Goal: Task Accomplishment & Management: Use online tool/utility

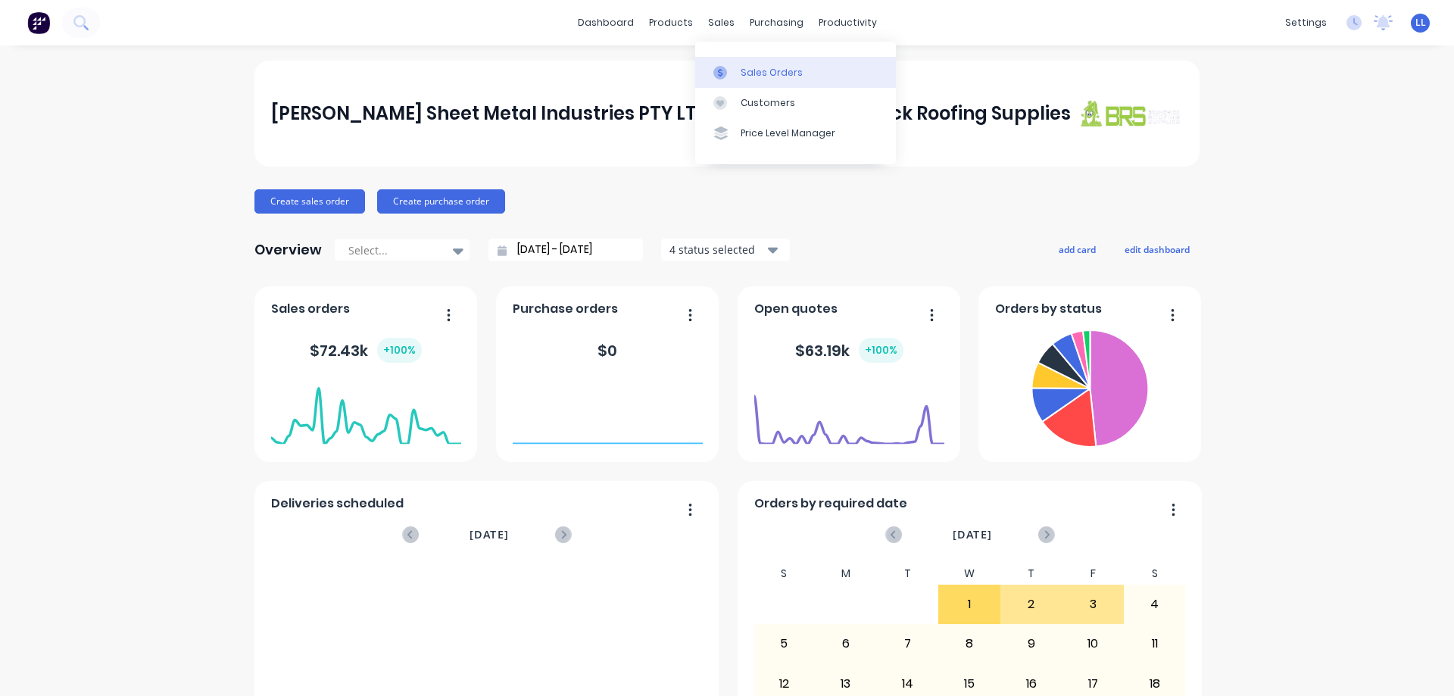
click at [759, 67] on div "Sales Orders" at bounding box center [772, 73] width 62 height 14
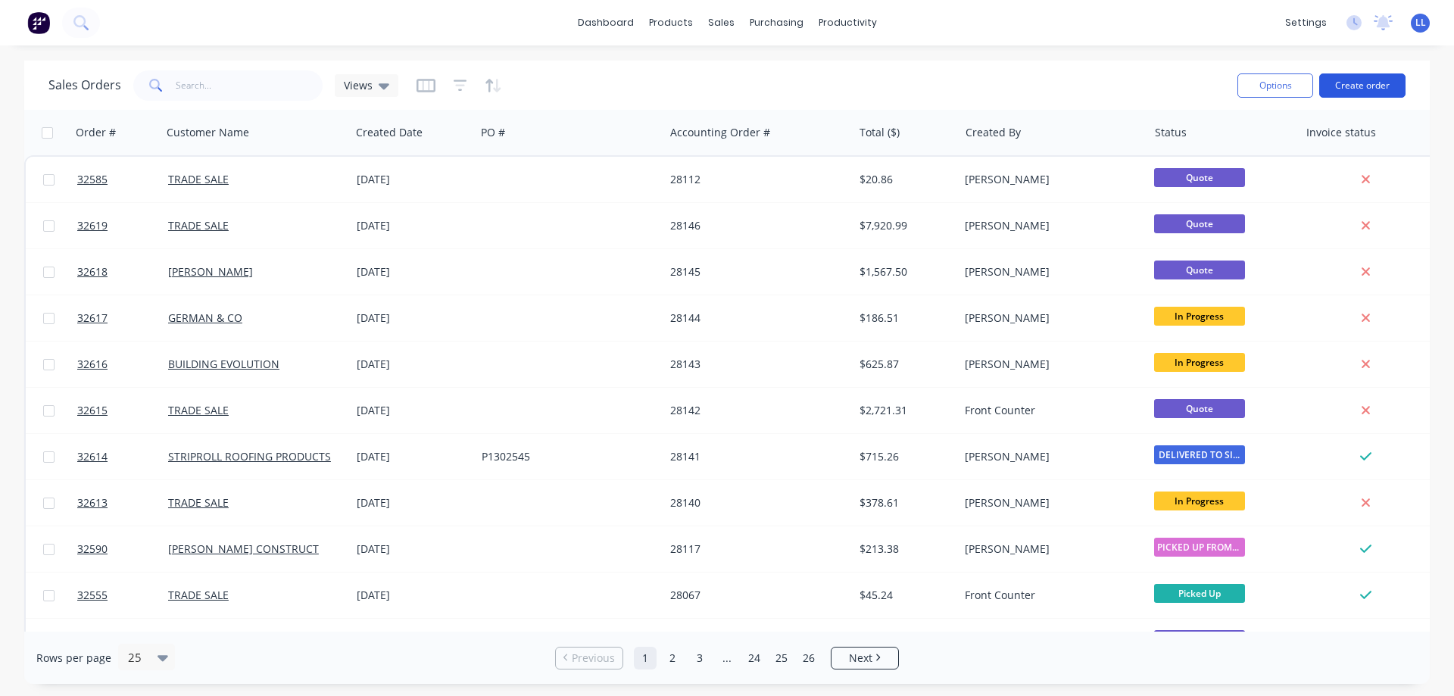
click at [1358, 82] on button "Create order" at bounding box center [1362, 85] width 86 height 24
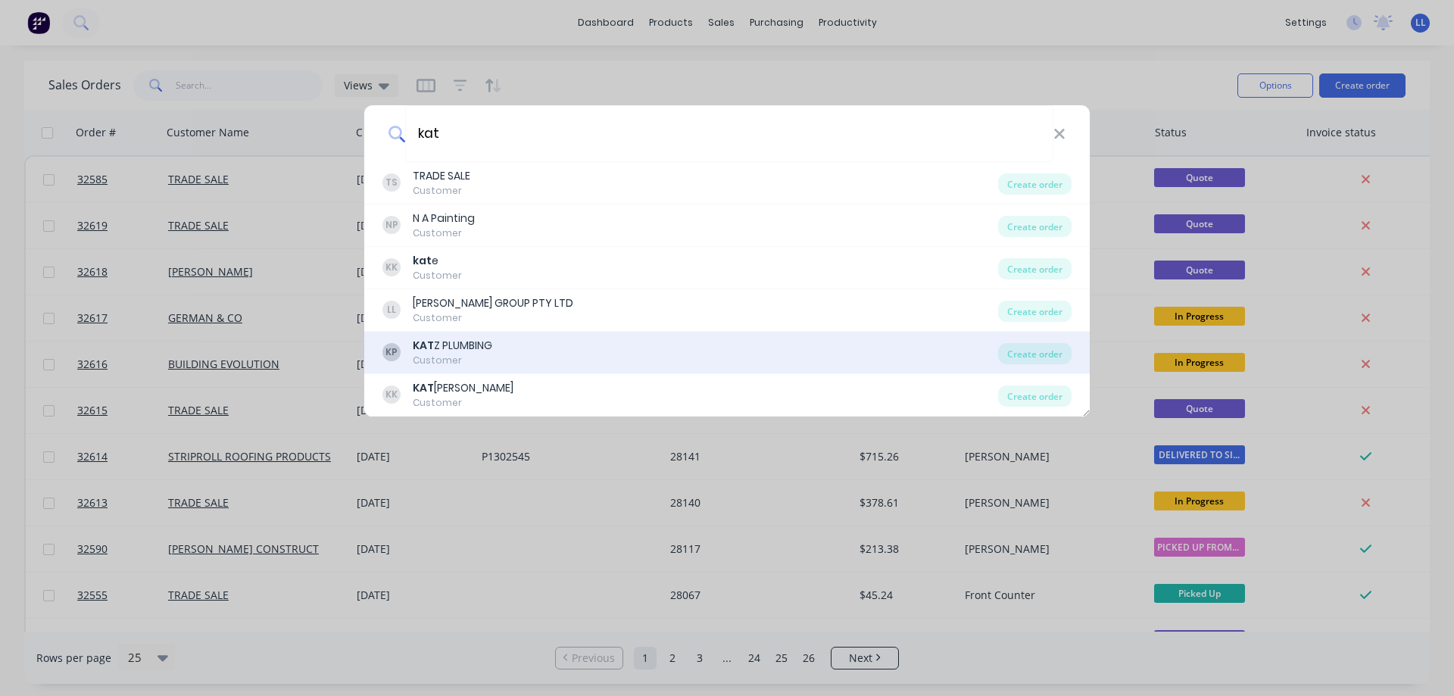
type input "kat"
click at [504, 345] on div "KP KAT Z PLUMBING Customer" at bounding box center [690, 353] width 616 height 30
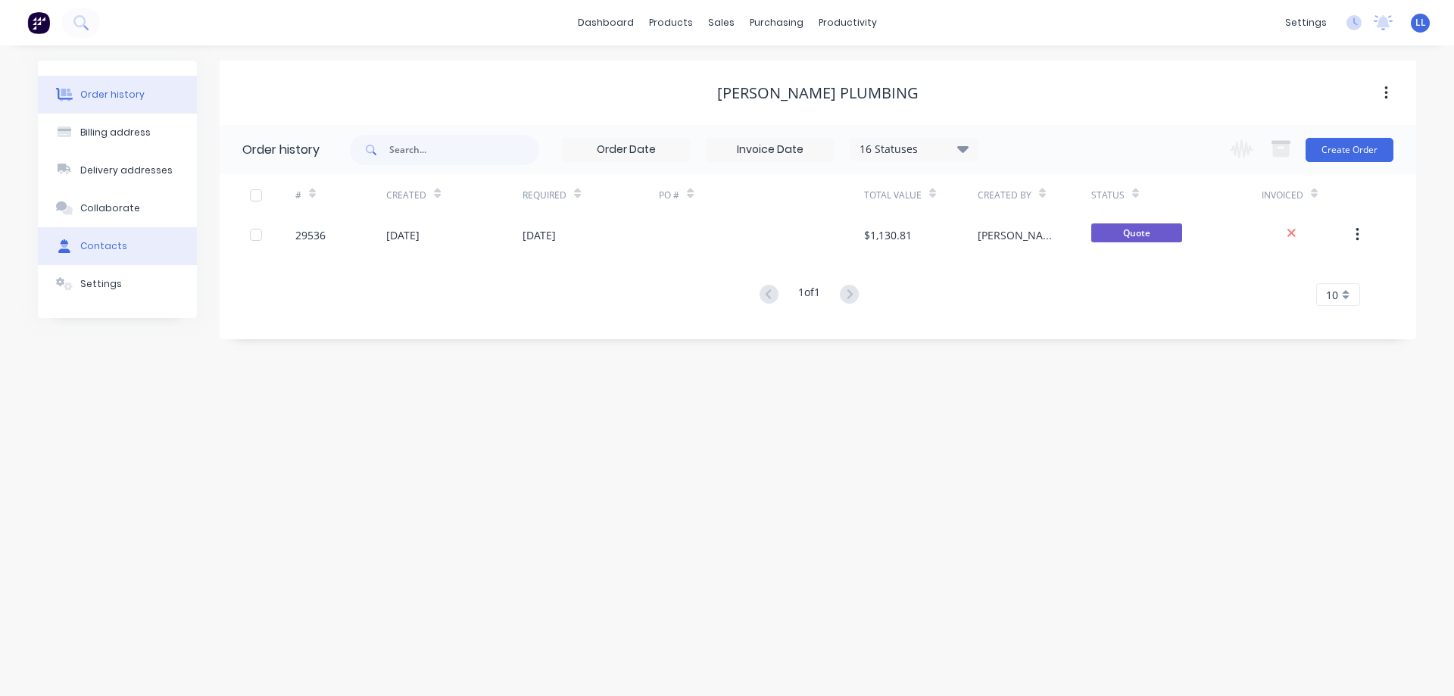
click at [110, 244] on div "Contacts" at bounding box center [103, 246] width 47 height 14
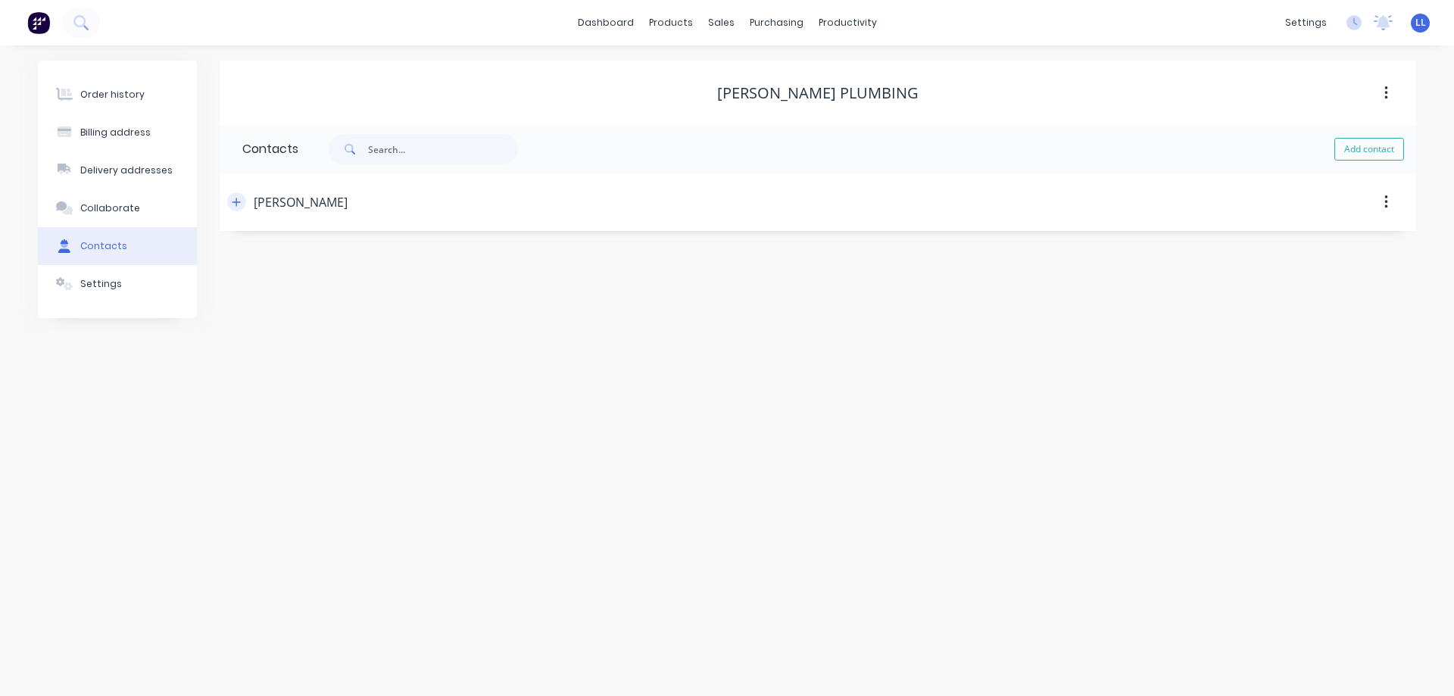
click at [233, 203] on icon "button" at bounding box center [236, 202] width 9 height 11
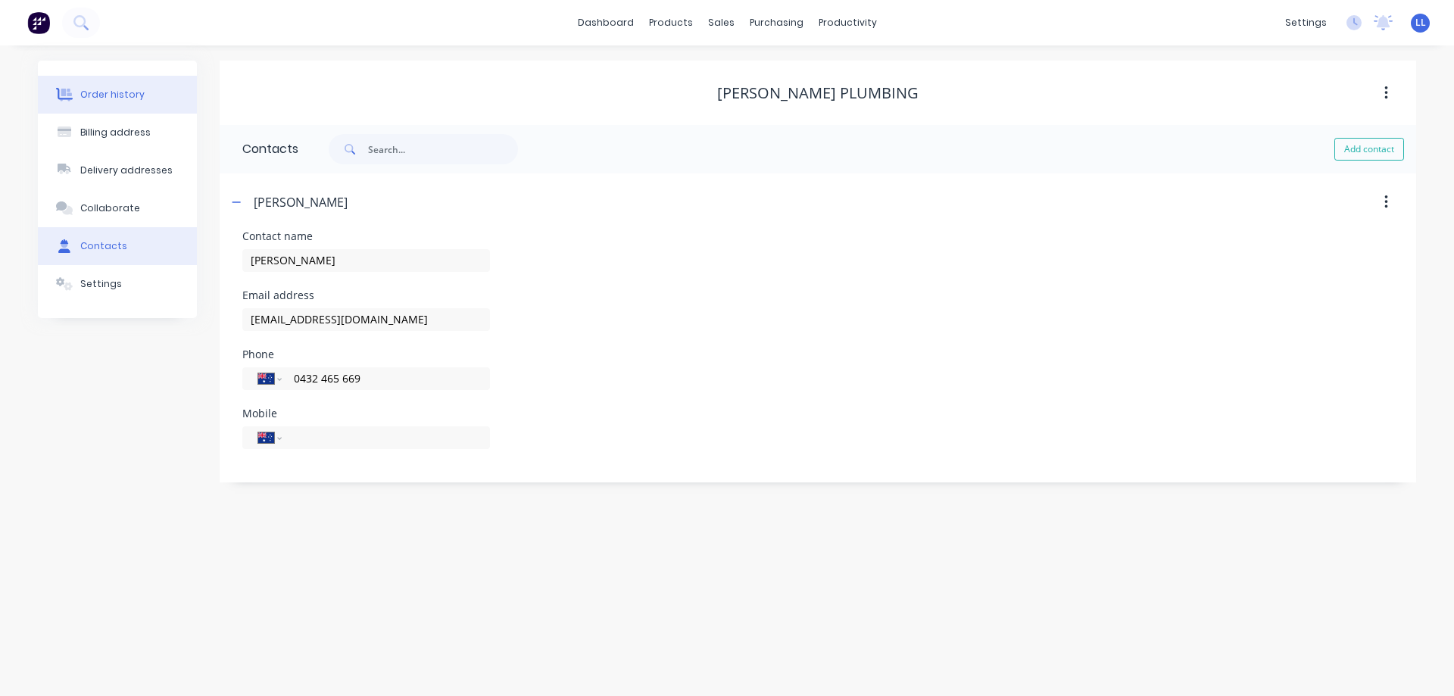
click at [111, 95] on div "Order history" at bounding box center [112, 95] width 64 height 14
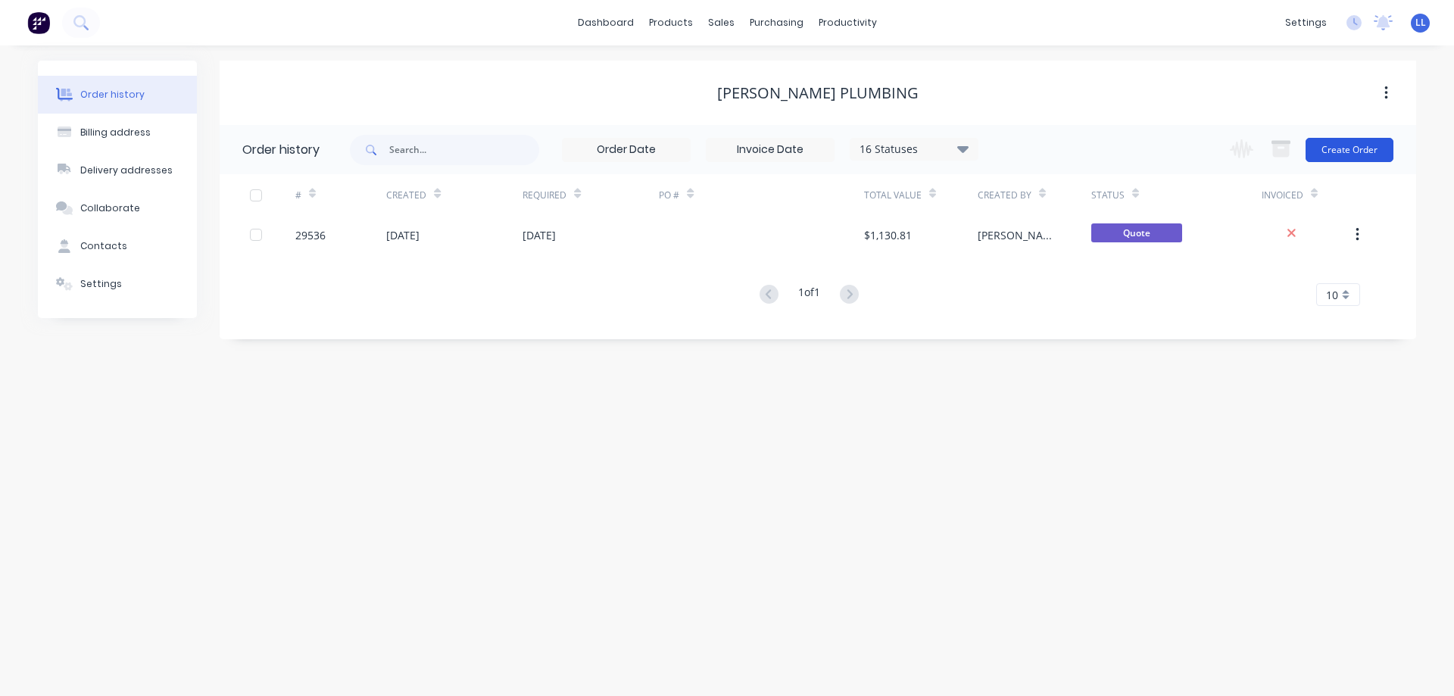
click at [1340, 146] on button "Create Order" at bounding box center [1349, 150] width 88 height 24
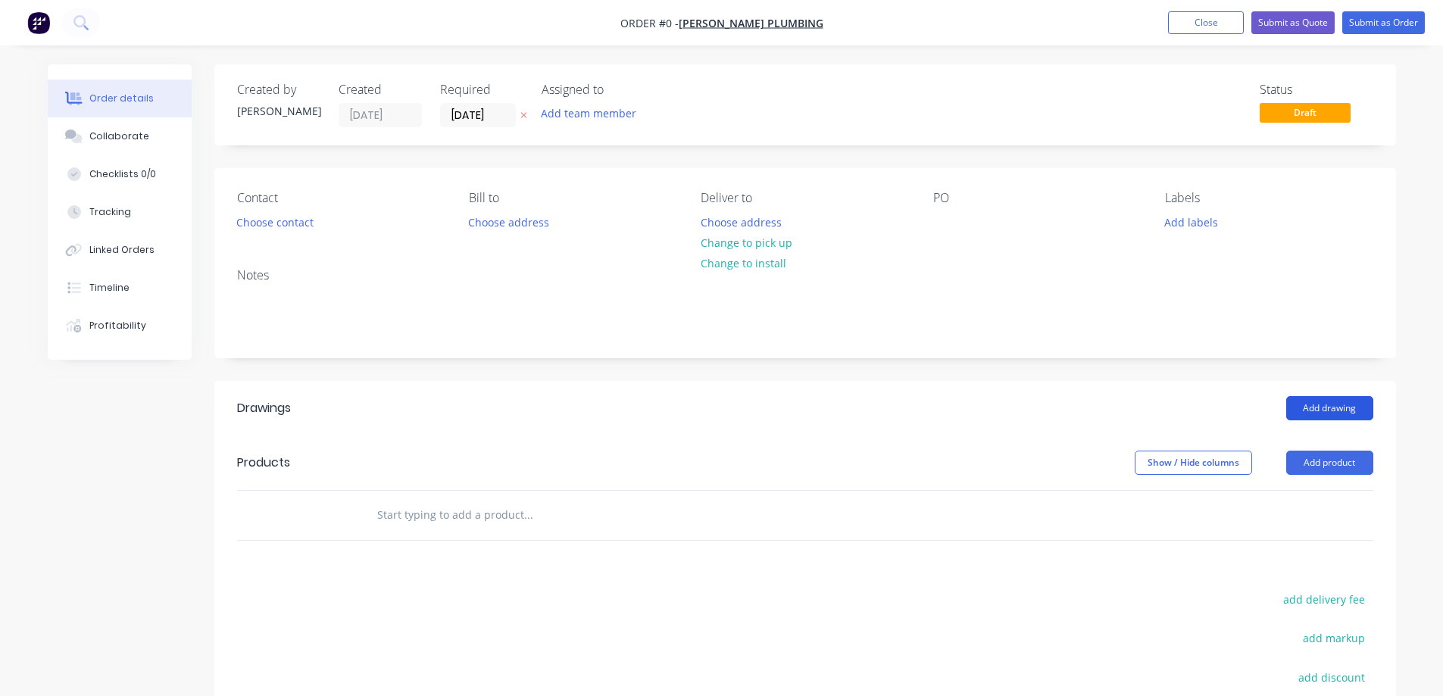
click at [1334, 410] on button "Add drawing" at bounding box center [1329, 408] width 87 height 24
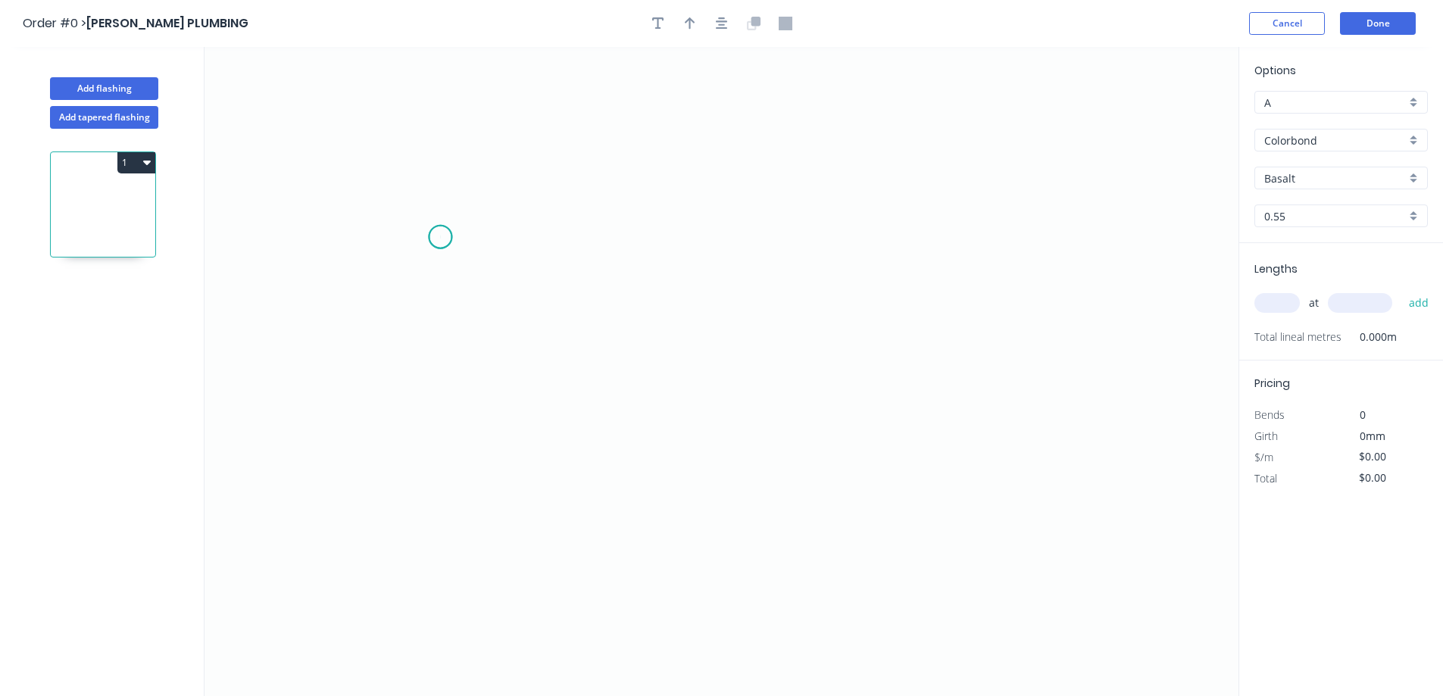
click at [440, 237] on icon "0" at bounding box center [721, 371] width 1034 height 649
click at [710, 326] on icon "0" at bounding box center [721, 371] width 1034 height 649
click at [969, 226] on icon "0 ?" at bounding box center [721, 371] width 1034 height 649
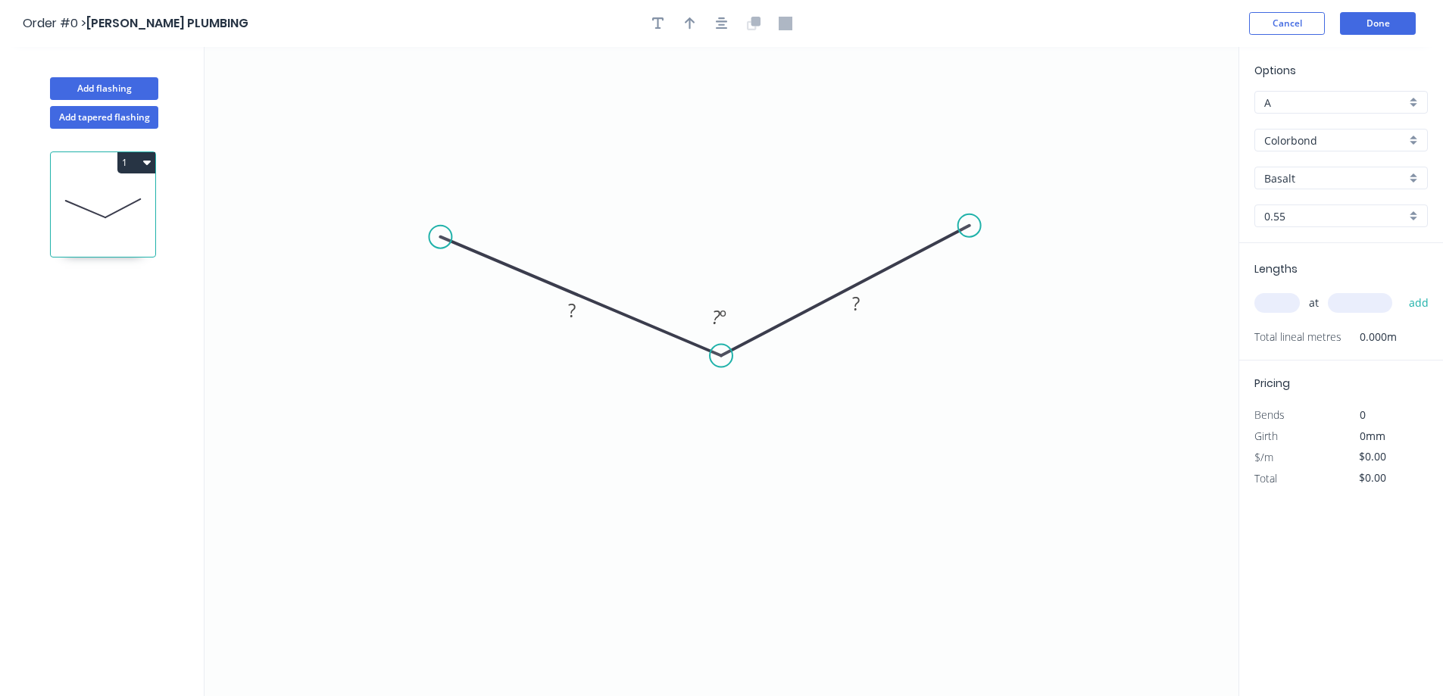
drag, startPoint x: 706, startPoint y: 326, endPoint x: 721, endPoint y: 356, distance: 33.5
click at [721, 356] on circle at bounding box center [721, 356] width 23 height 23
click at [503, 383] on div "Drip edge" at bounding box center [511, 375] width 152 height 31
click at [514, 289] on div "Flip bend" at bounding box center [524, 282] width 152 height 31
click at [1031, 368] on div "Drip edge" at bounding box center [1049, 365] width 152 height 31
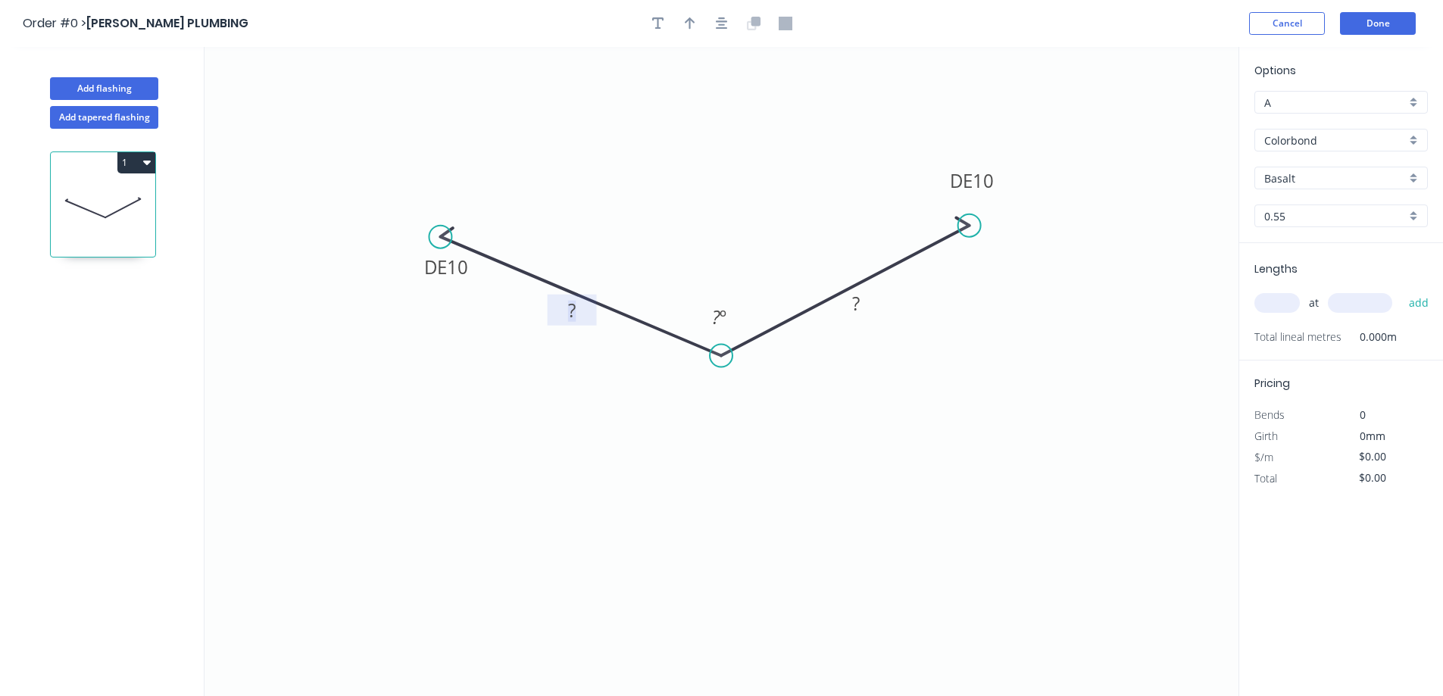
click at [583, 314] on rect at bounding box center [572, 311] width 30 height 21
type input "$23.95"
click at [728, 24] on button "button" at bounding box center [721, 23] width 23 height 23
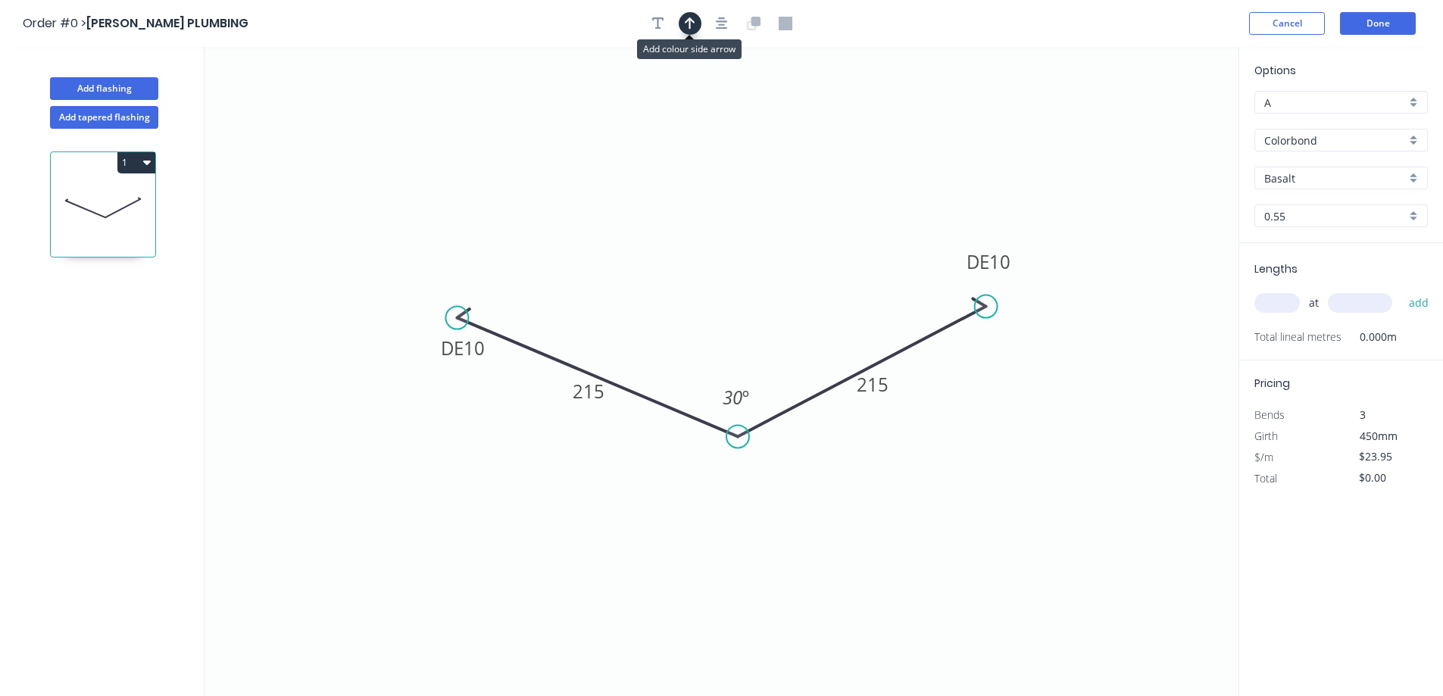
click at [692, 20] on icon "button" at bounding box center [690, 23] width 11 height 12
drag, startPoint x: 1160, startPoint y: 119, endPoint x: 738, endPoint y: 337, distance: 474.8
click at [738, 337] on icon at bounding box center [738, 319] width 14 height 48
click at [1414, 179] on div "Basalt" at bounding box center [1340, 178] width 173 height 23
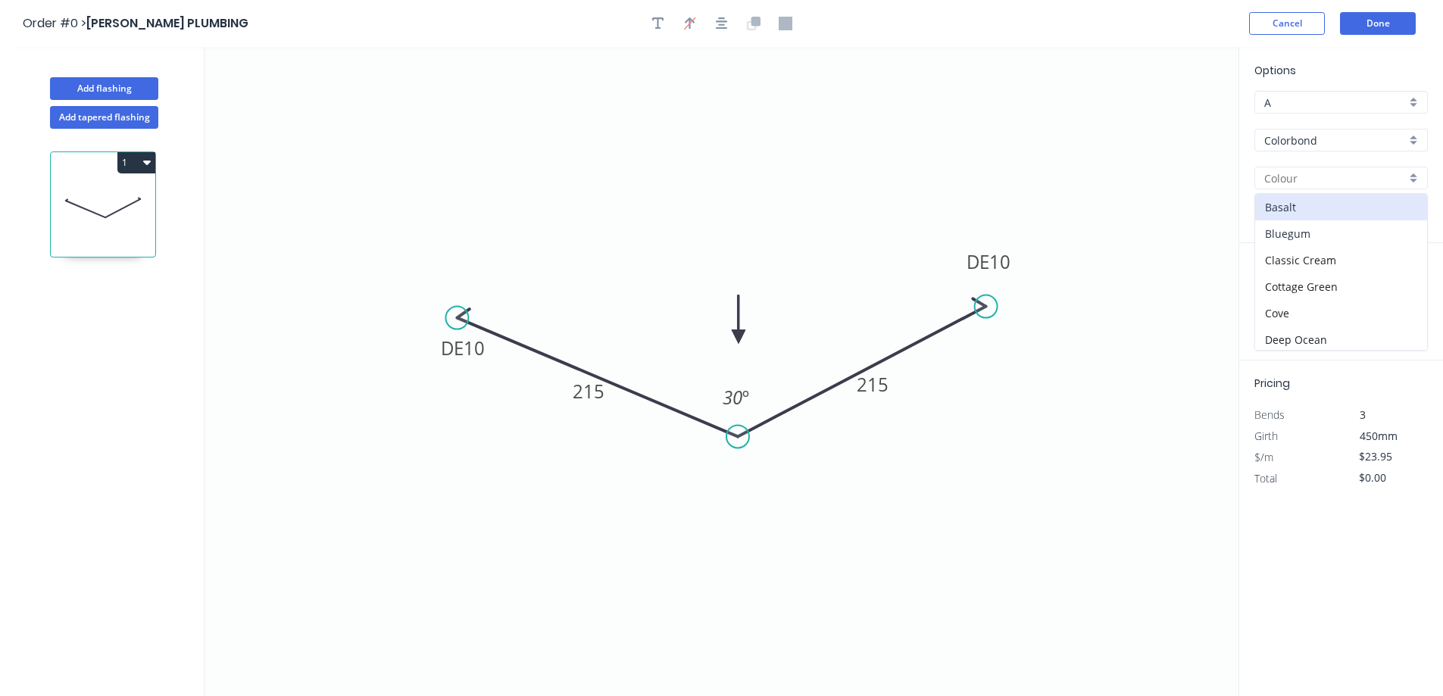
click at [1347, 230] on div "Bluegum" at bounding box center [1341, 233] width 172 height 27
type input "Bluegum"
drag, startPoint x: 1280, startPoint y: 307, endPoint x: 1152, endPoint y: 426, distance: 175.7
click at [1280, 307] on input "text" at bounding box center [1276, 303] width 45 height 20
type input "1"
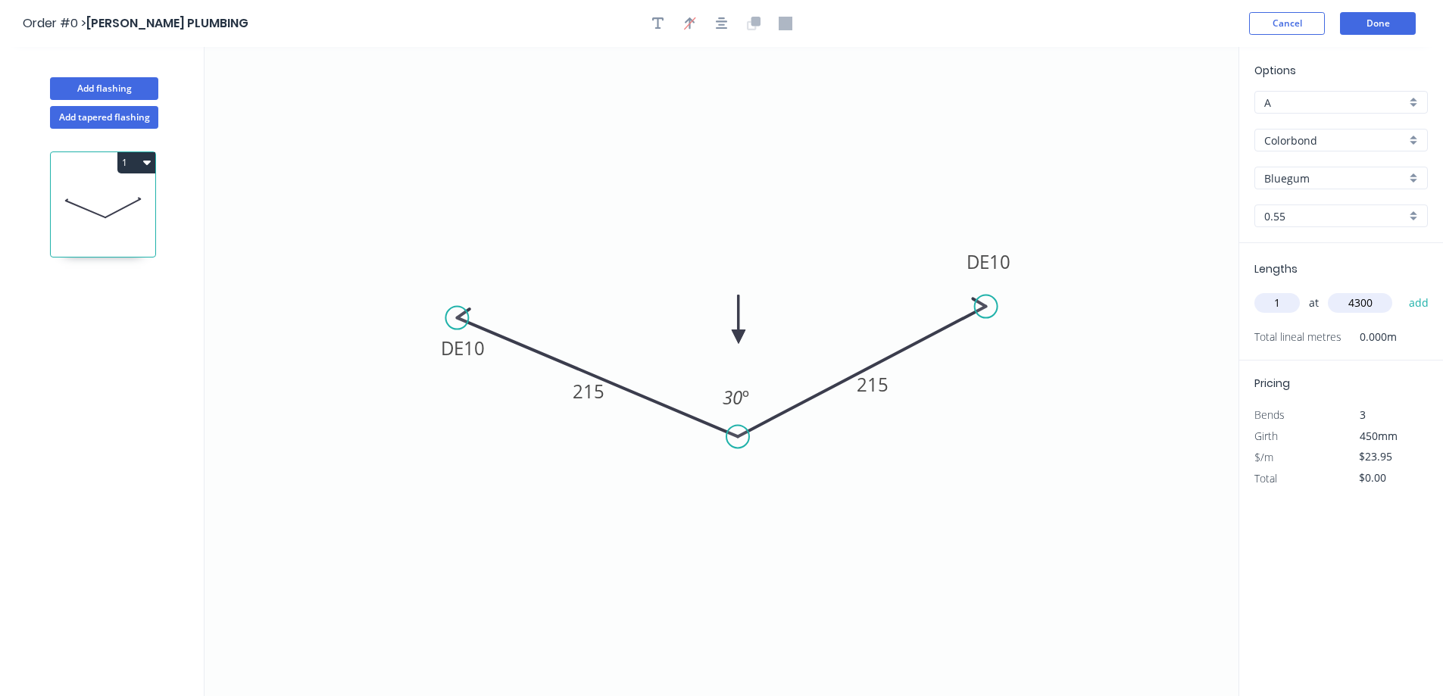
type input "4300"
click at [1401, 290] on button "add" at bounding box center [1419, 303] width 36 height 26
type input "$102.99"
type input "2"
type input "3300"
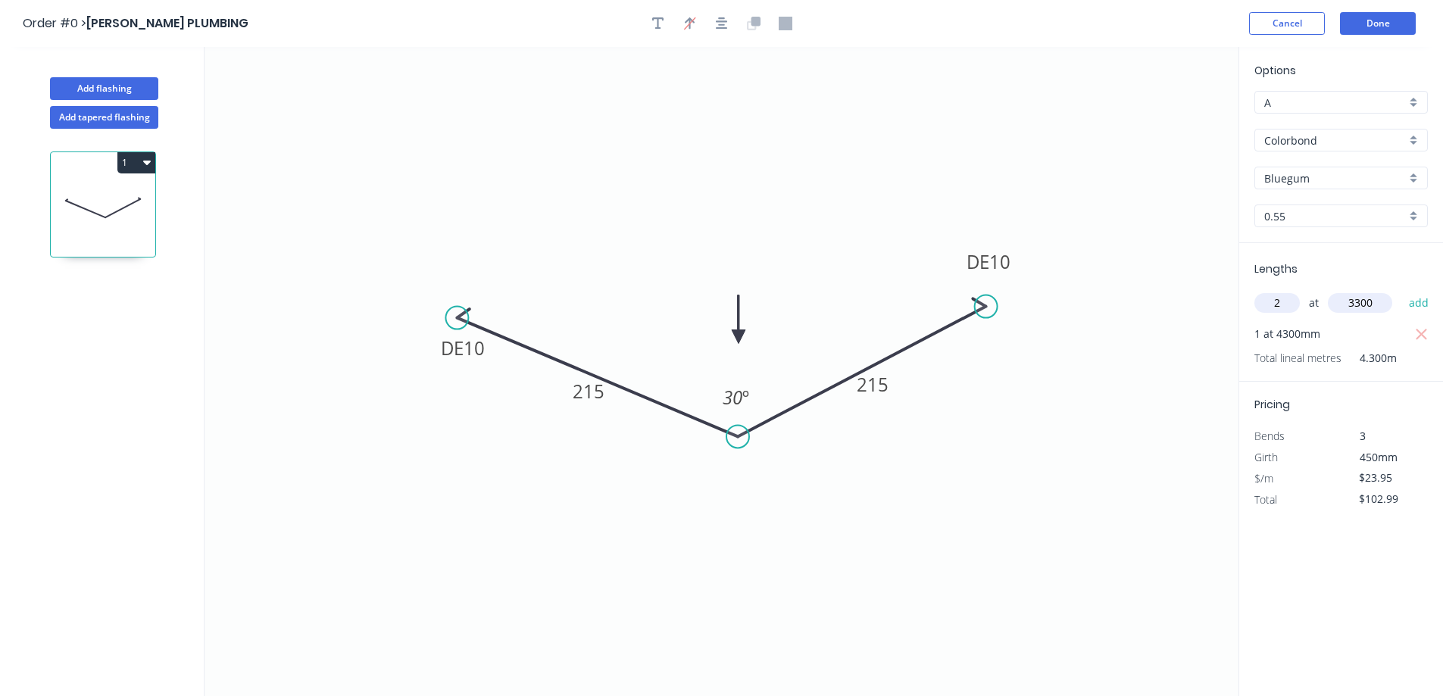
click at [1401, 290] on button "add" at bounding box center [1419, 303] width 36 height 26
type input "$261.06"
click at [1369, 20] on button "Done" at bounding box center [1378, 23] width 76 height 23
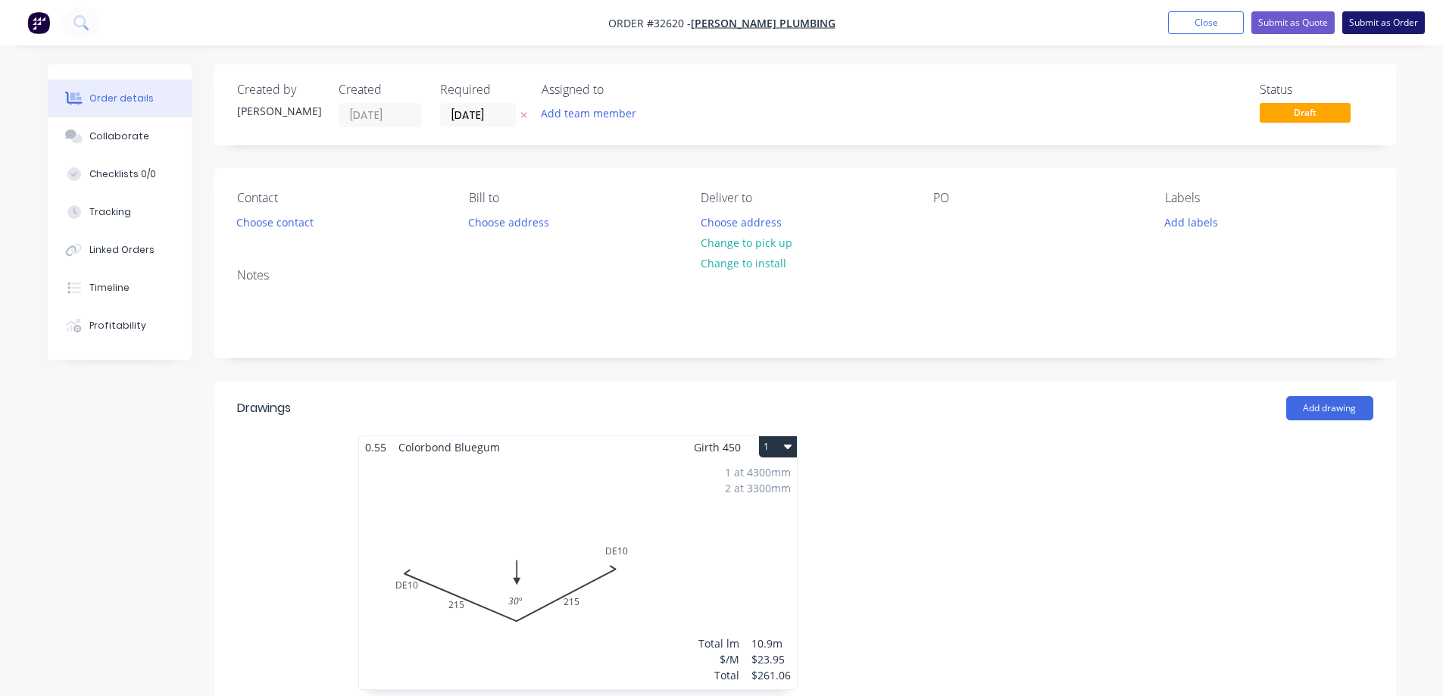
click at [1373, 24] on button "Submit as Order" at bounding box center [1383, 22] width 83 height 23
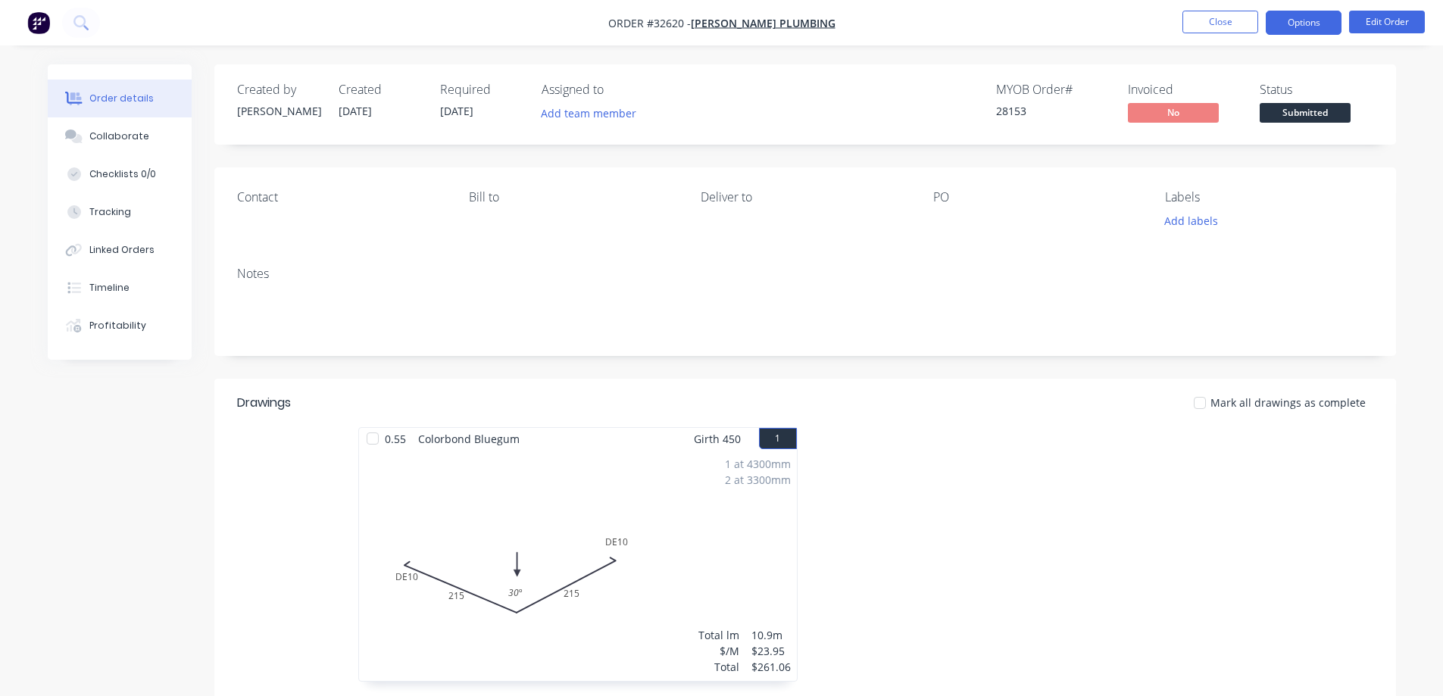
click at [1302, 33] on button "Options" at bounding box center [1303, 23] width 76 height 24
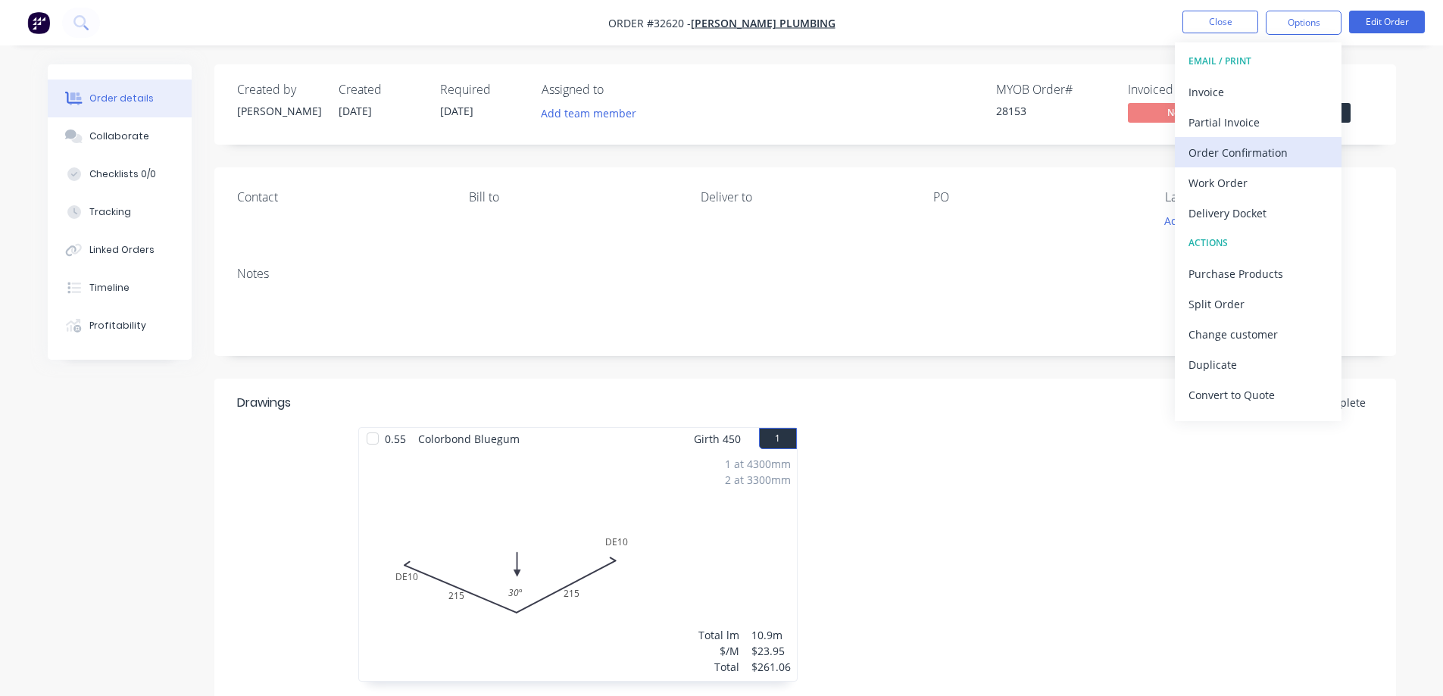
click at [1250, 154] on div "Order Confirmation" at bounding box center [1257, 153] width 139 height 22
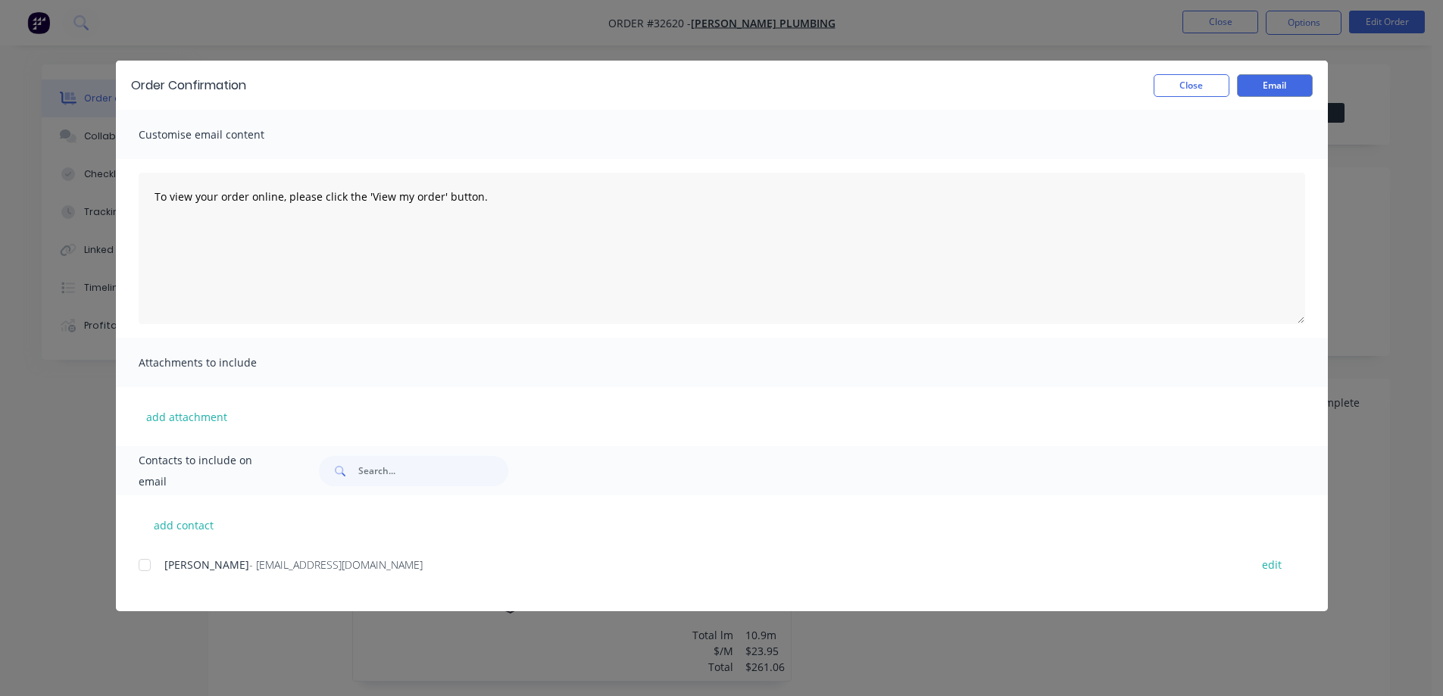
click at [147, 564] on div at bounding box center [144, 565] width 30 height 30
click at [1273, 82] on button "Email" at bounding box center [1275, 85] width 76 height 23
click at [1208, 97] on div "Order Confirmation Close Email" at bounding box center [722, 85] width 1212 height 49
click at [1208, 92] on button "Close" at bounding box center [1191, 85] width 76 height 23
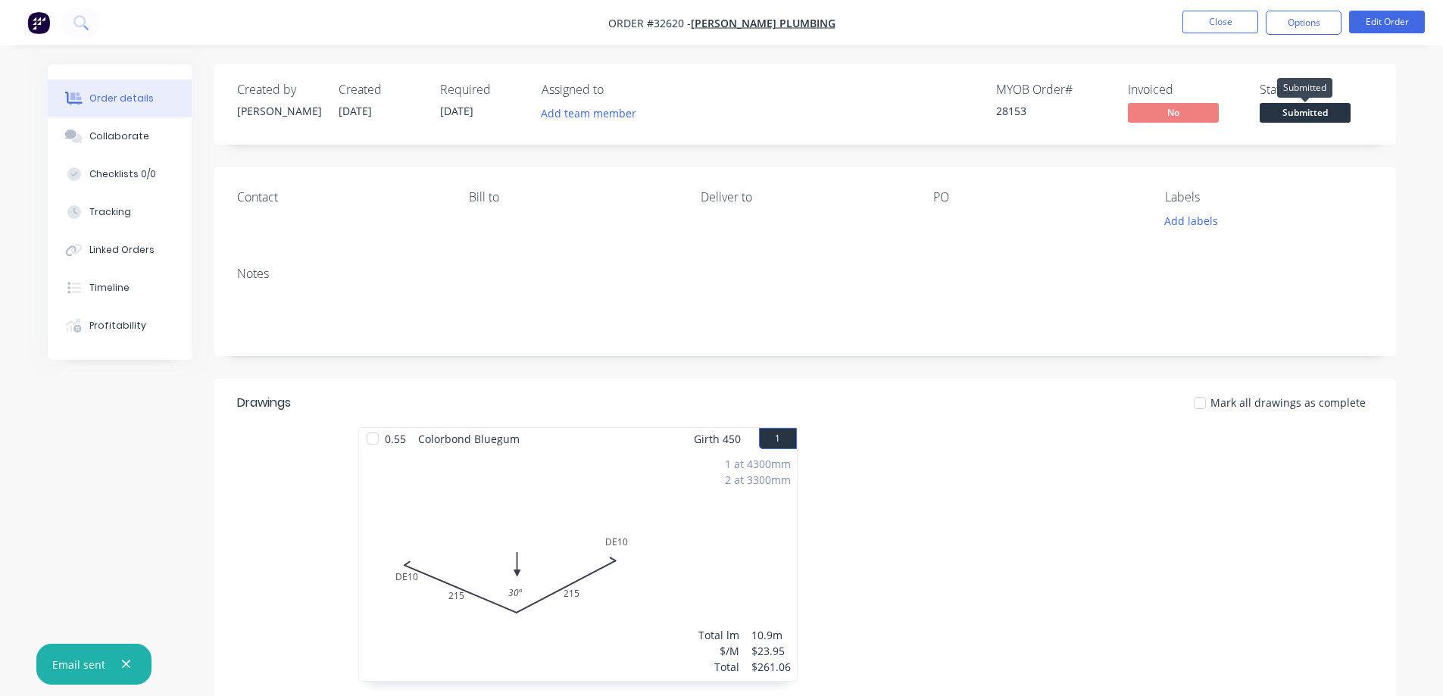
click at [1301, 114] on span "Submitted" at bounding box center [1304, 112] width 91 height 19
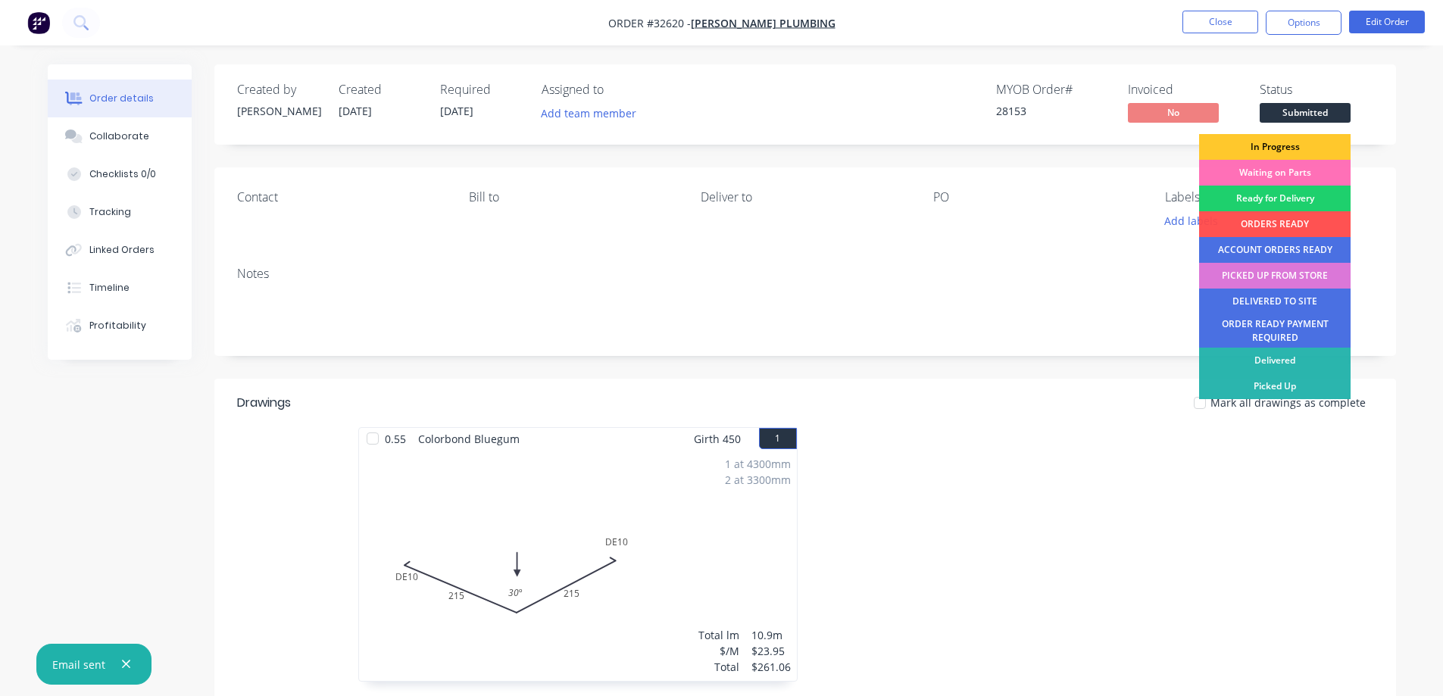
click at [1278, 151] on div "In Progress" at bounding box center [1274, 147] width 151 height 26
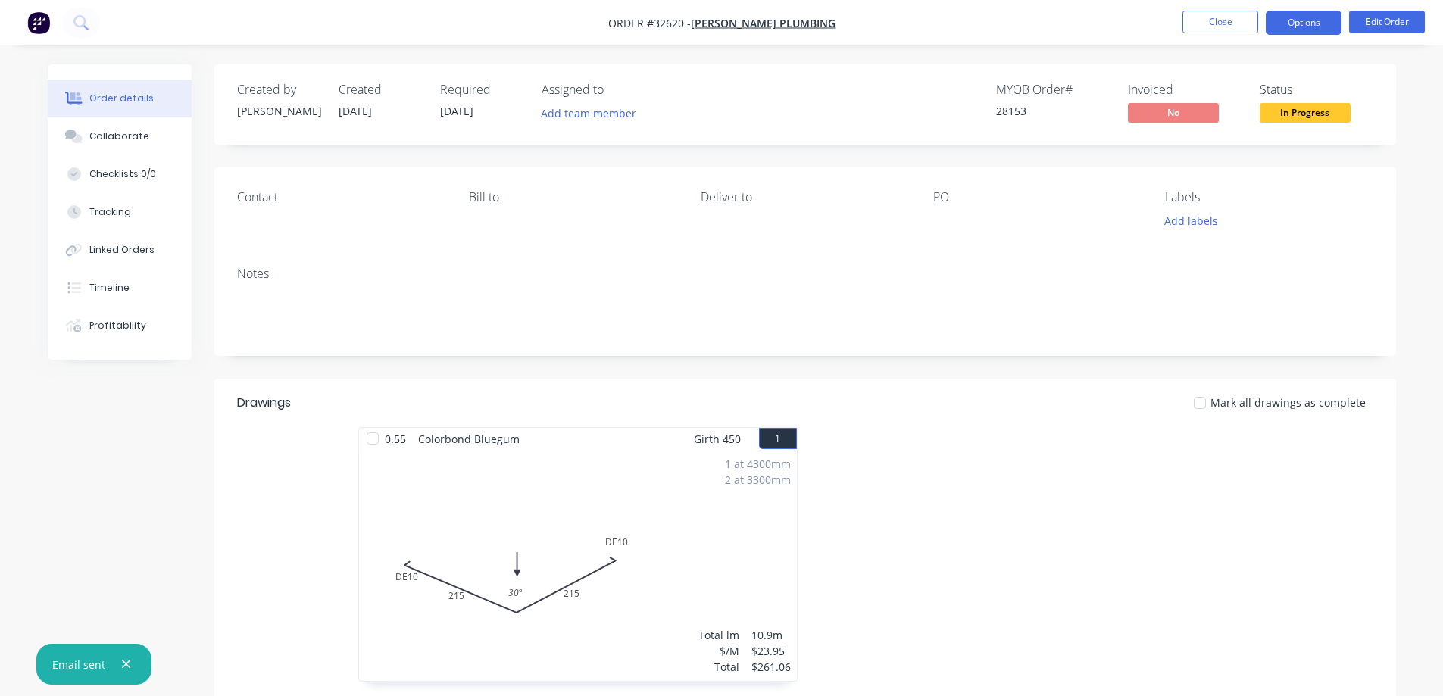
click at [1281, 17] on button "Options" at bounding box center [1303, 23] width 76 height 24
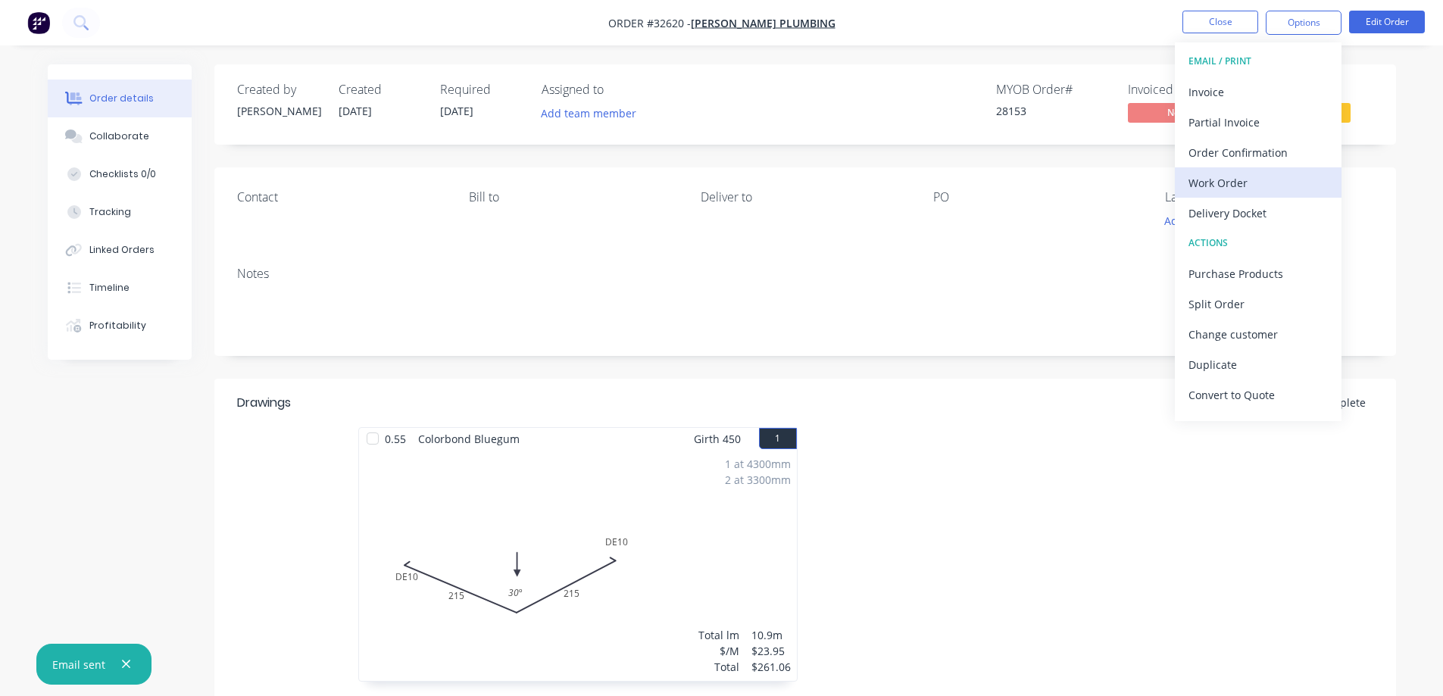
click at [1229, 186] on div "Work Order" at bounding box center [1257, 183] width 139 height 22
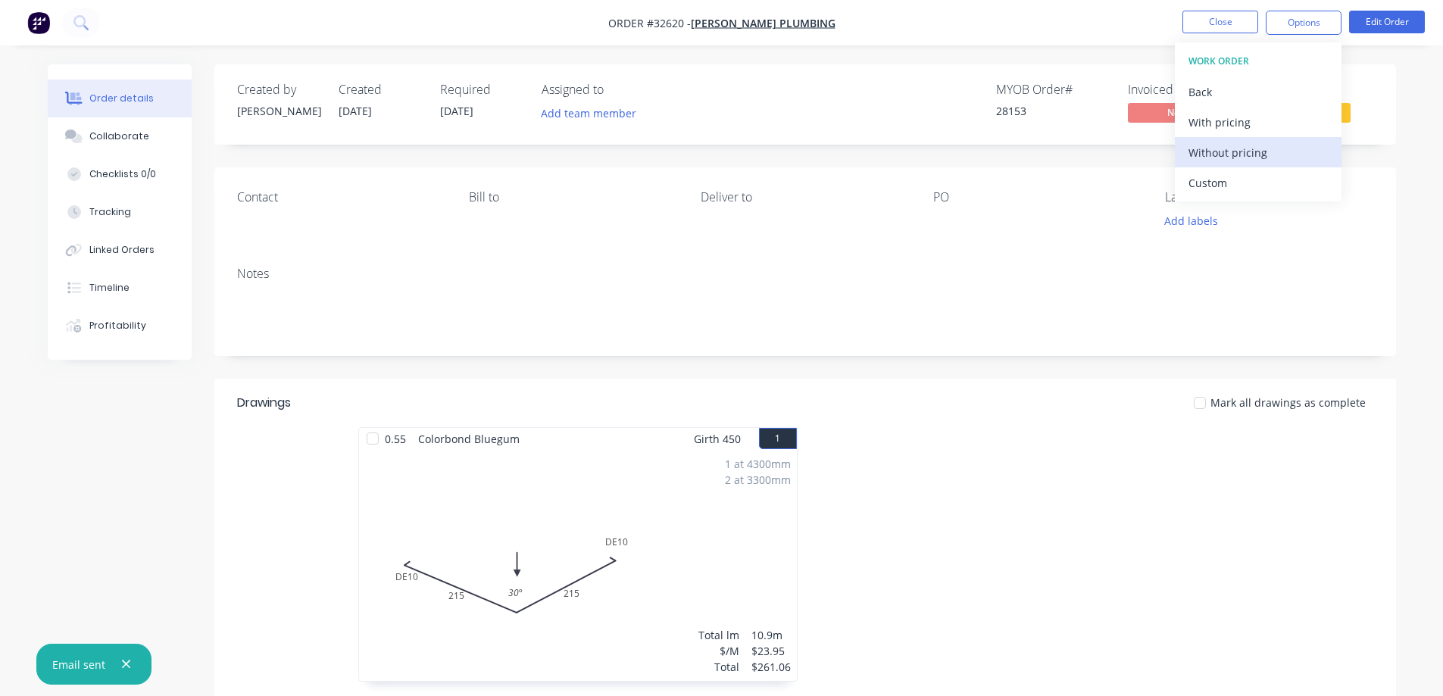
click at [1249, 151] on div "Without pricing" at bounding box center [1257, 153] width 139 height 22
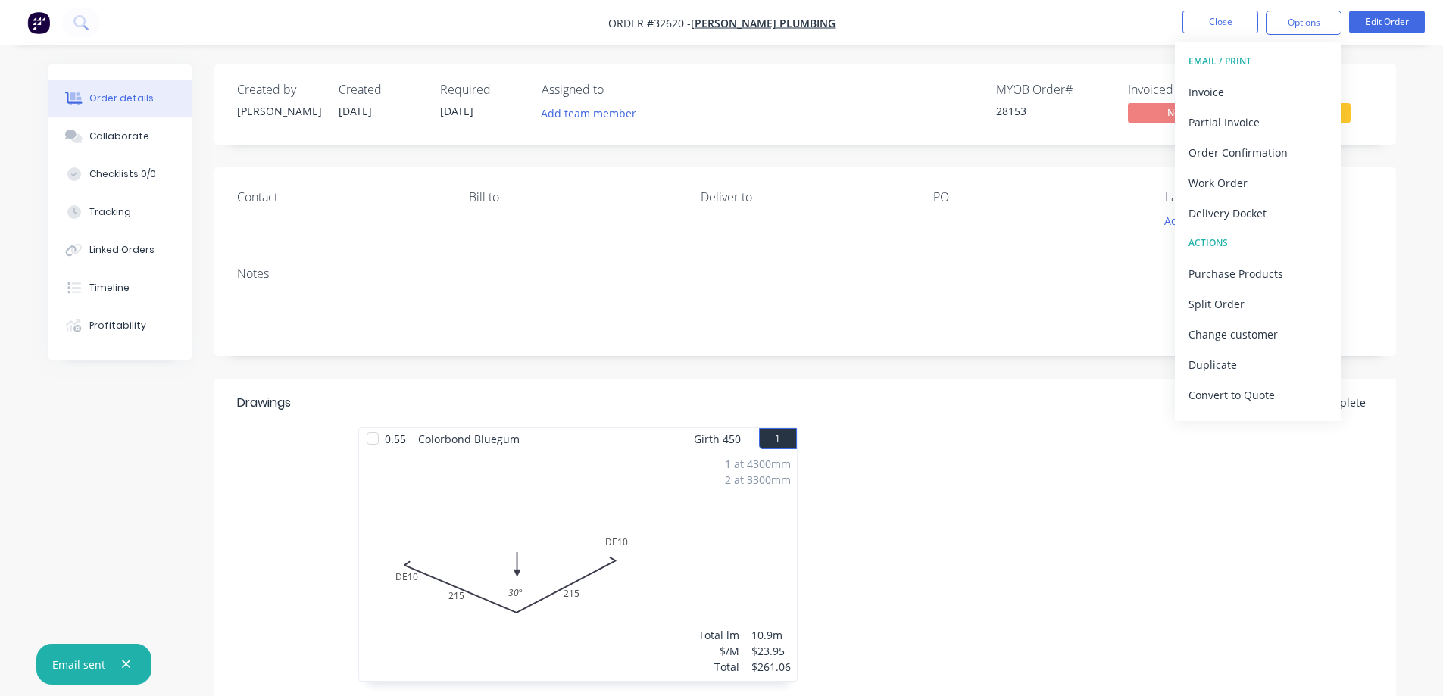
click at [1374, 64] on div "Created by [PERSON_NAME] Created [DATE] Required [DATE] Assigned to Add team me…" at bounding box center [804, 104] width 1181 height 80
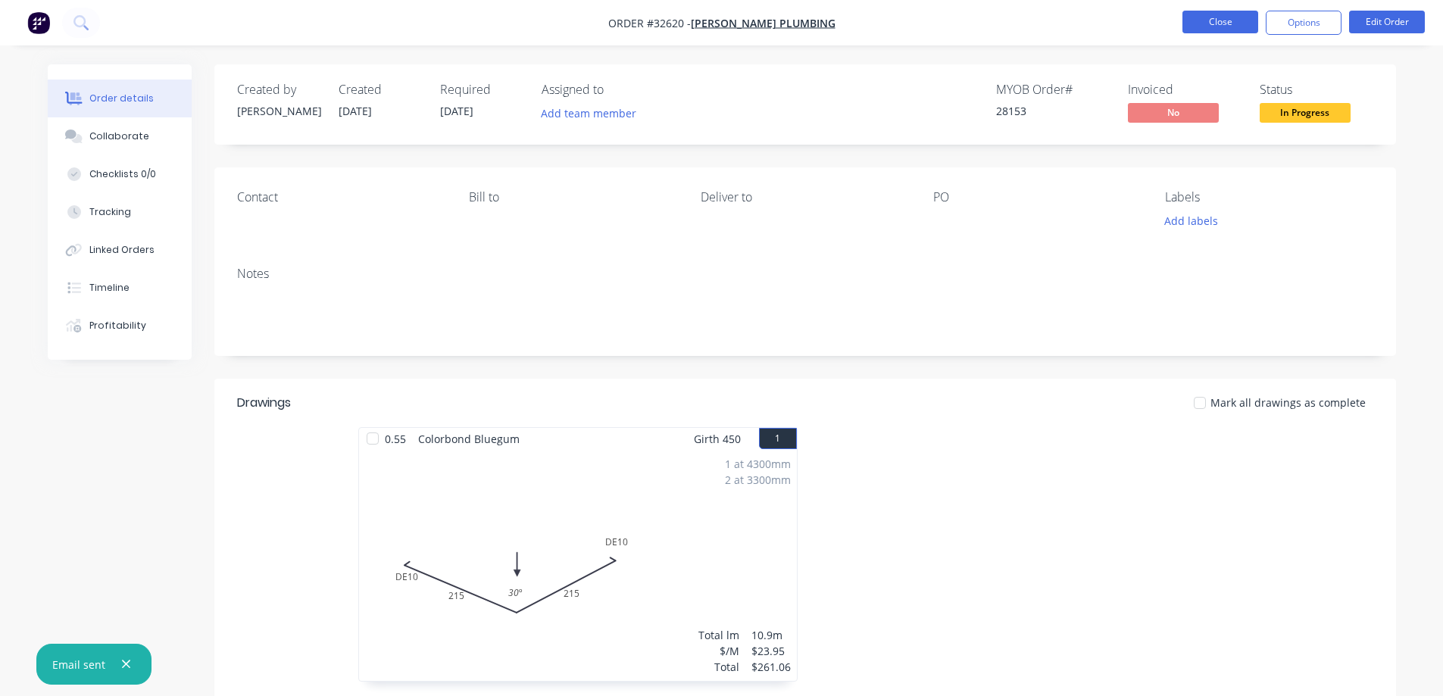
click at [1241, 24] on button "Close" at bounding box center [1220, 22] width 76 height 23
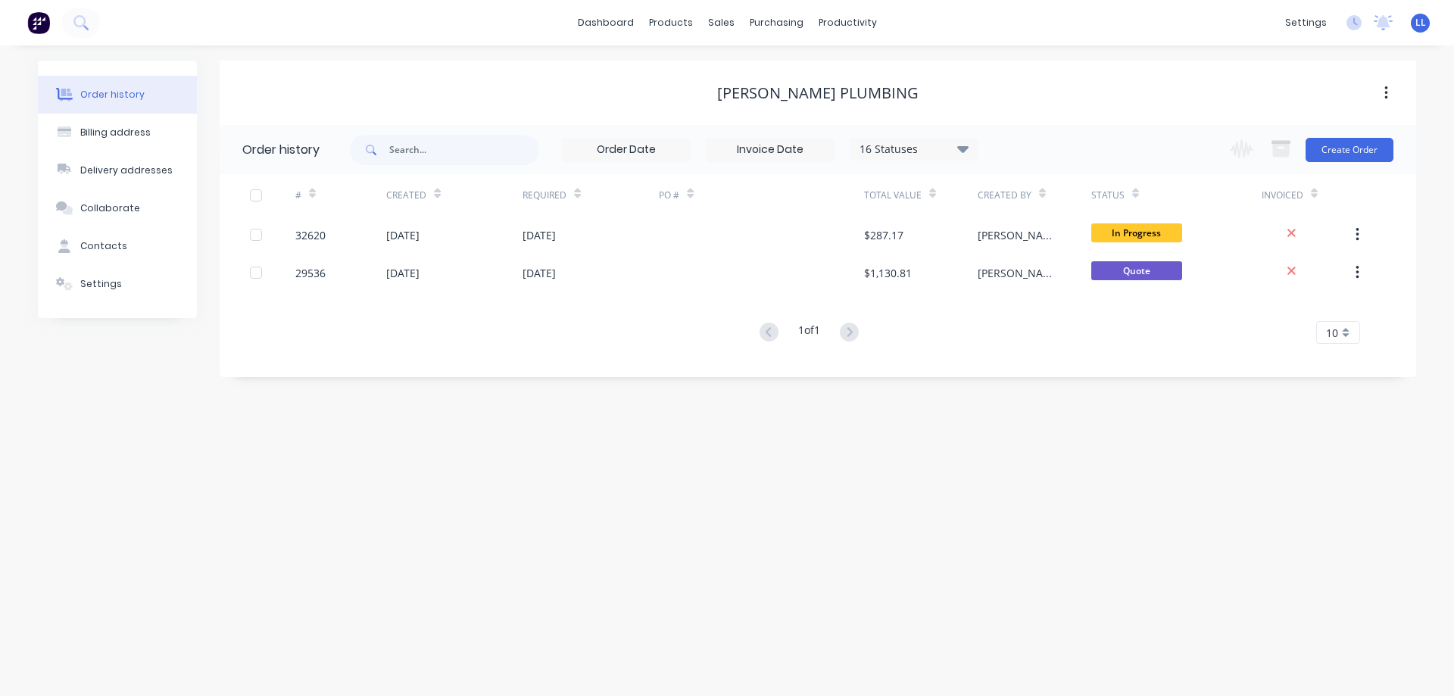
click at [33, 25] on img at bounding box center [38, 22] width 23 height 23
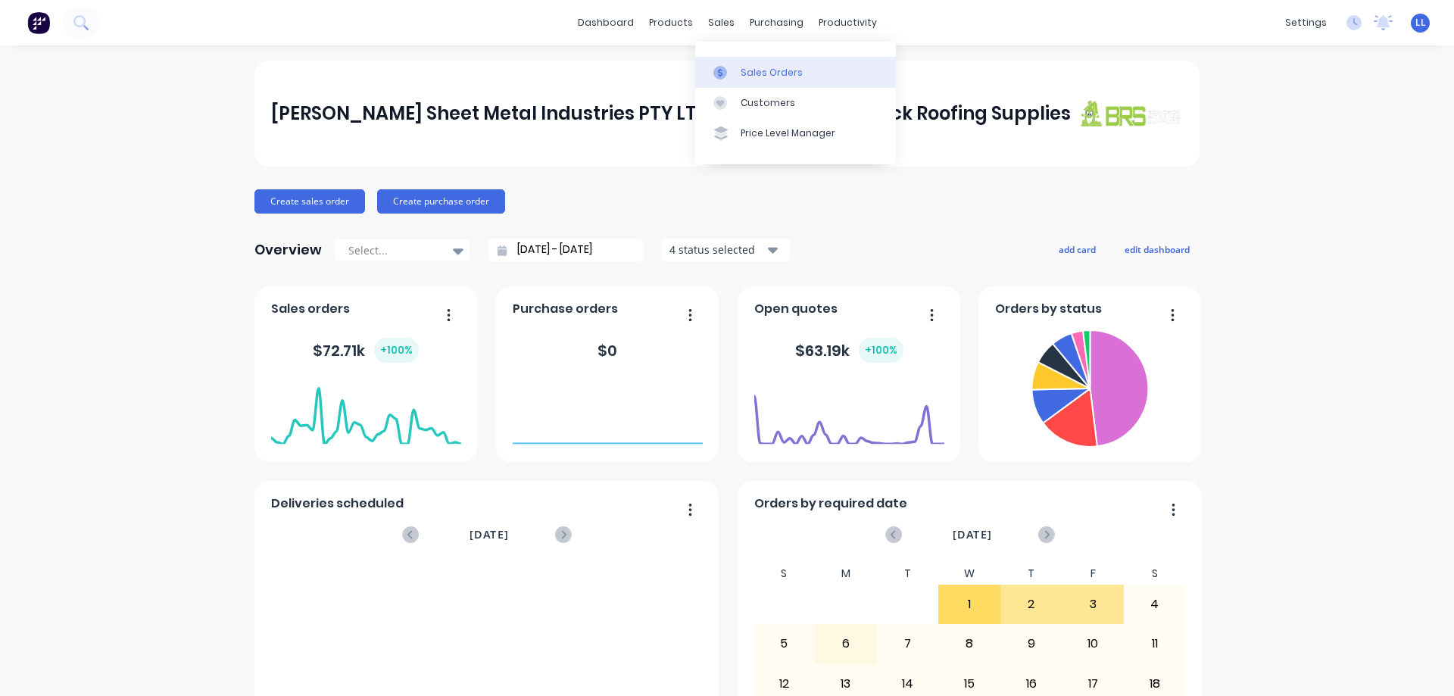
click at [748, 68] on div "Sales Orders" at bounding box center [772, 73] width 62 height 14
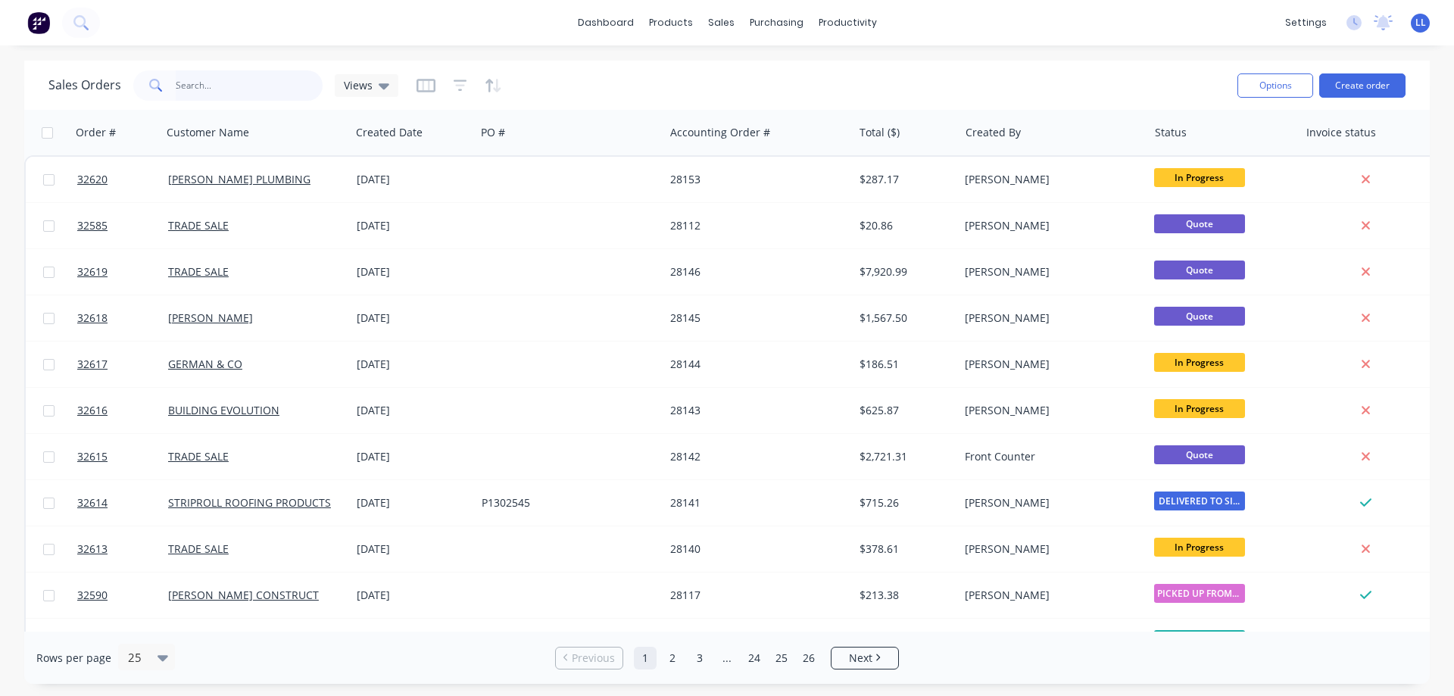
click at [195, 83] on input "text" at bounding box center [250, 85] width 148 height 30
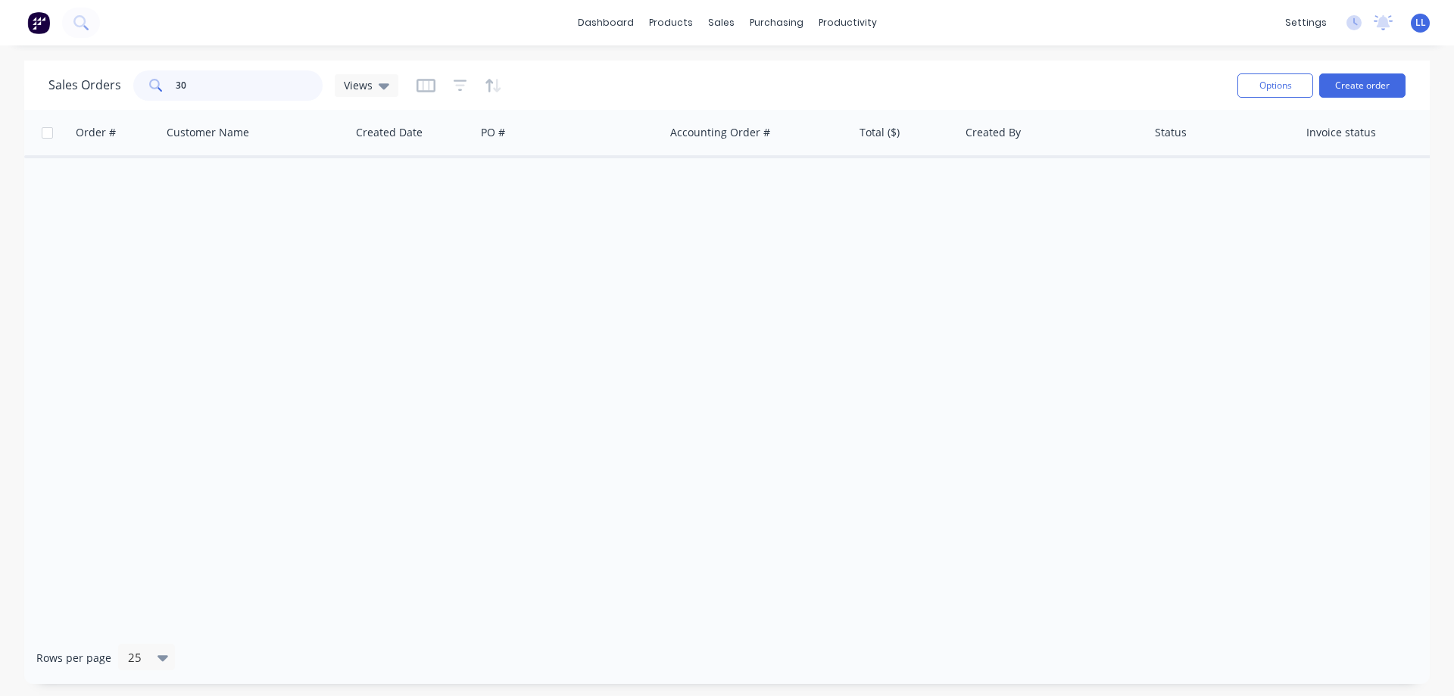
type input "3"
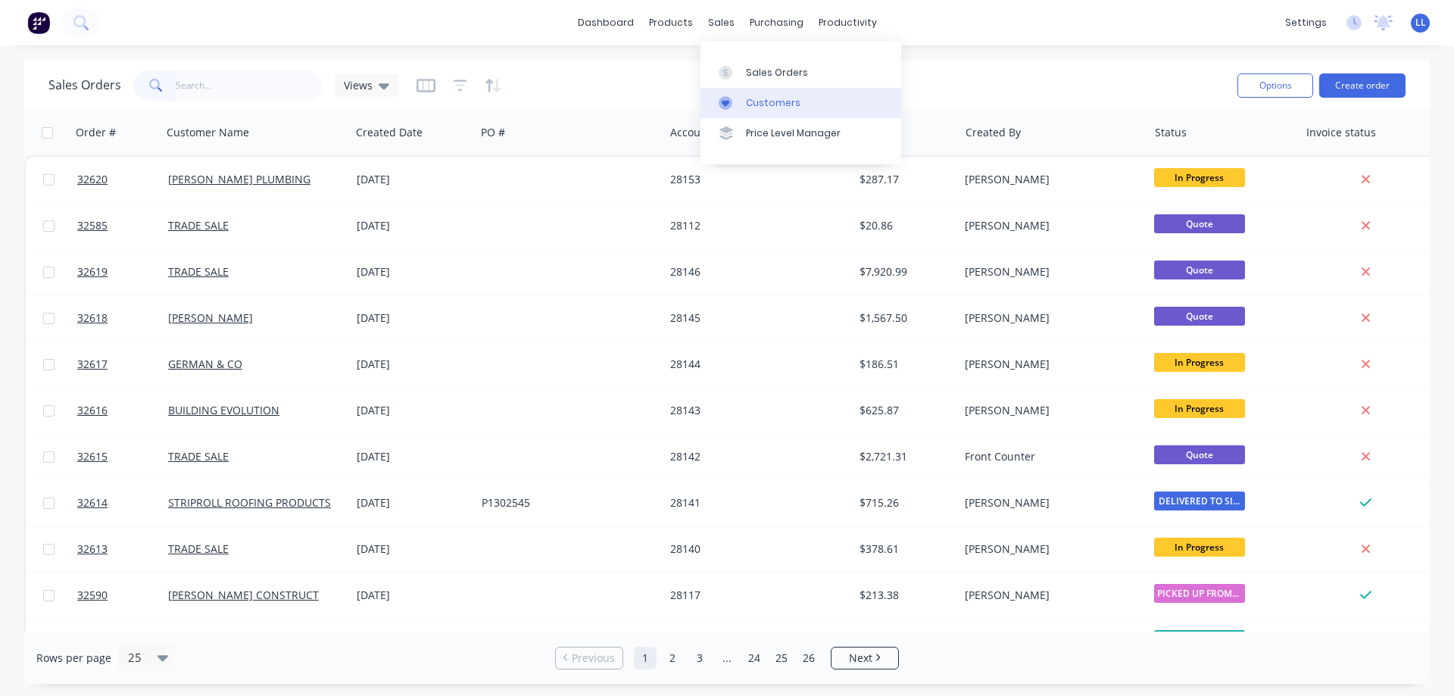
click at [765, 98] on div "Customers" at bounding box center [773, 103] width 55 height 14
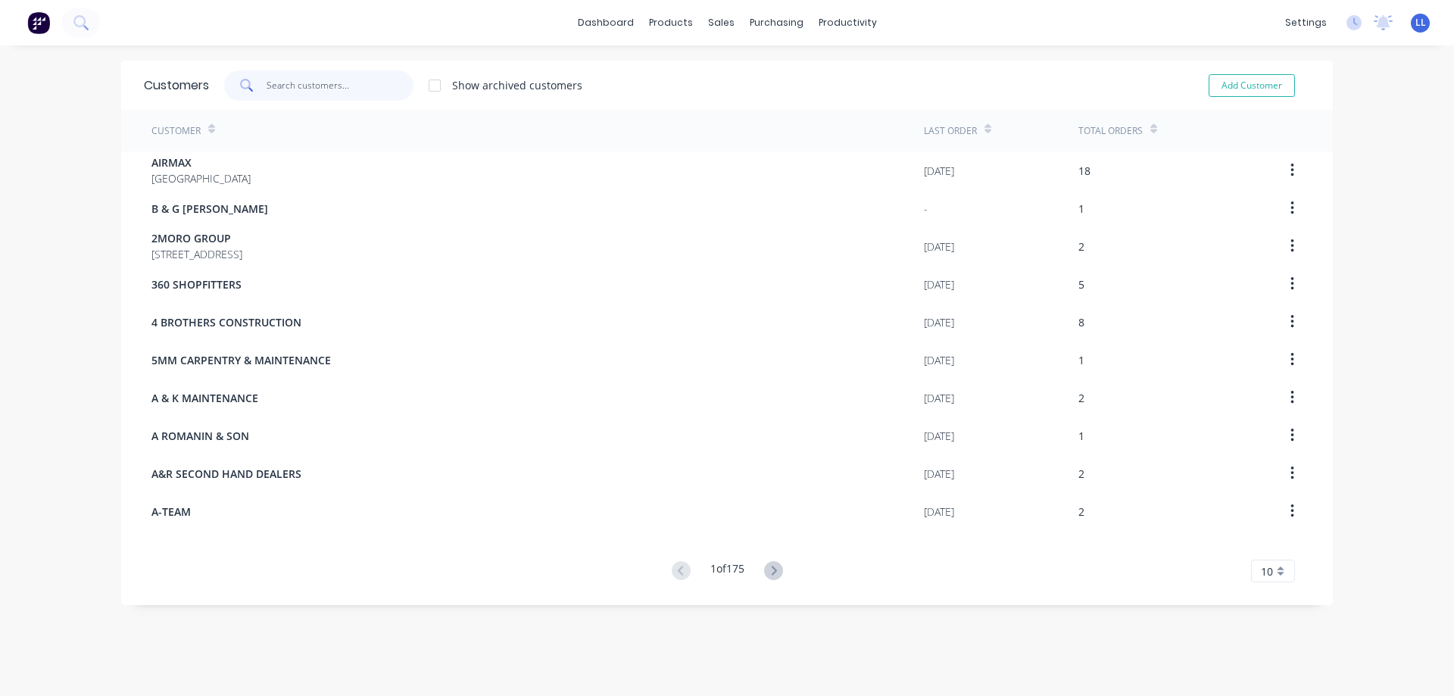
click at [286, 83] on input "text" at bounding box center [341, 85] width 148 height 30
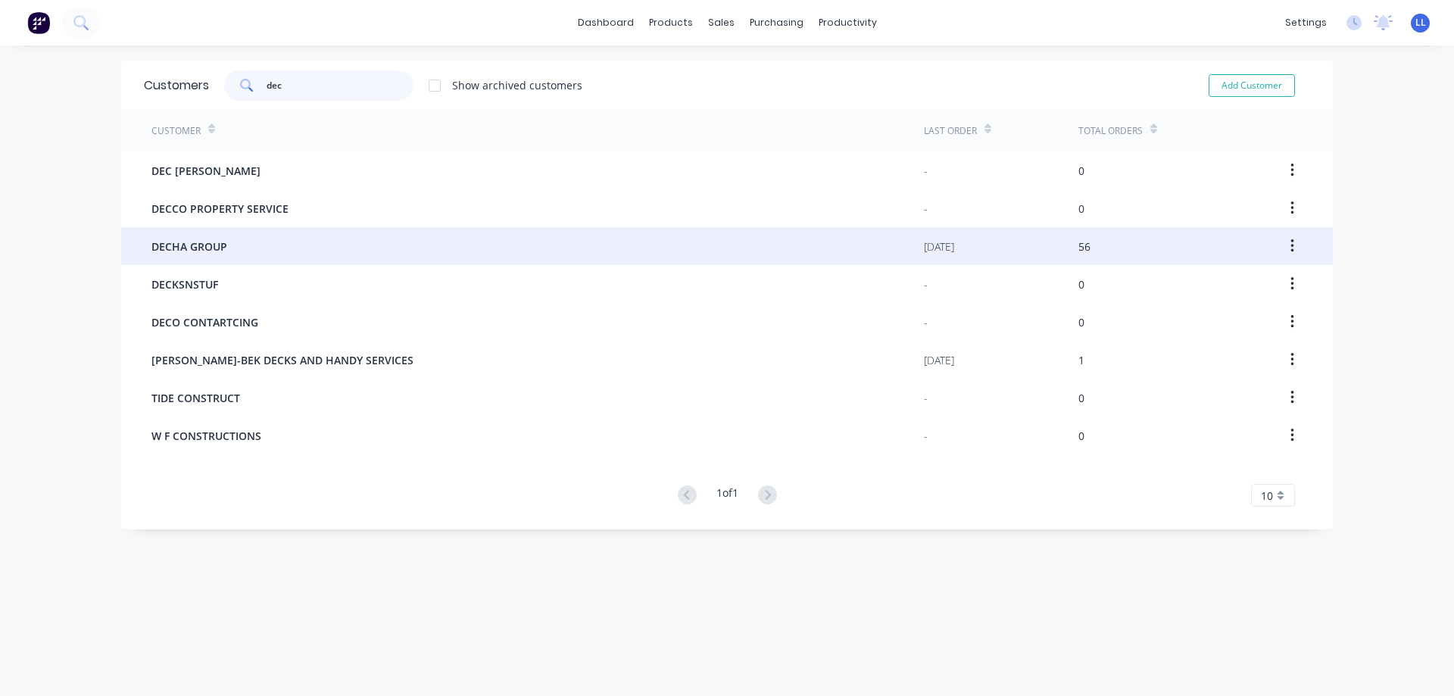
type input "dec"
click at [239, 256] on div "DECHA GROUP" at bounding box center [537, 246] width 772 height 38
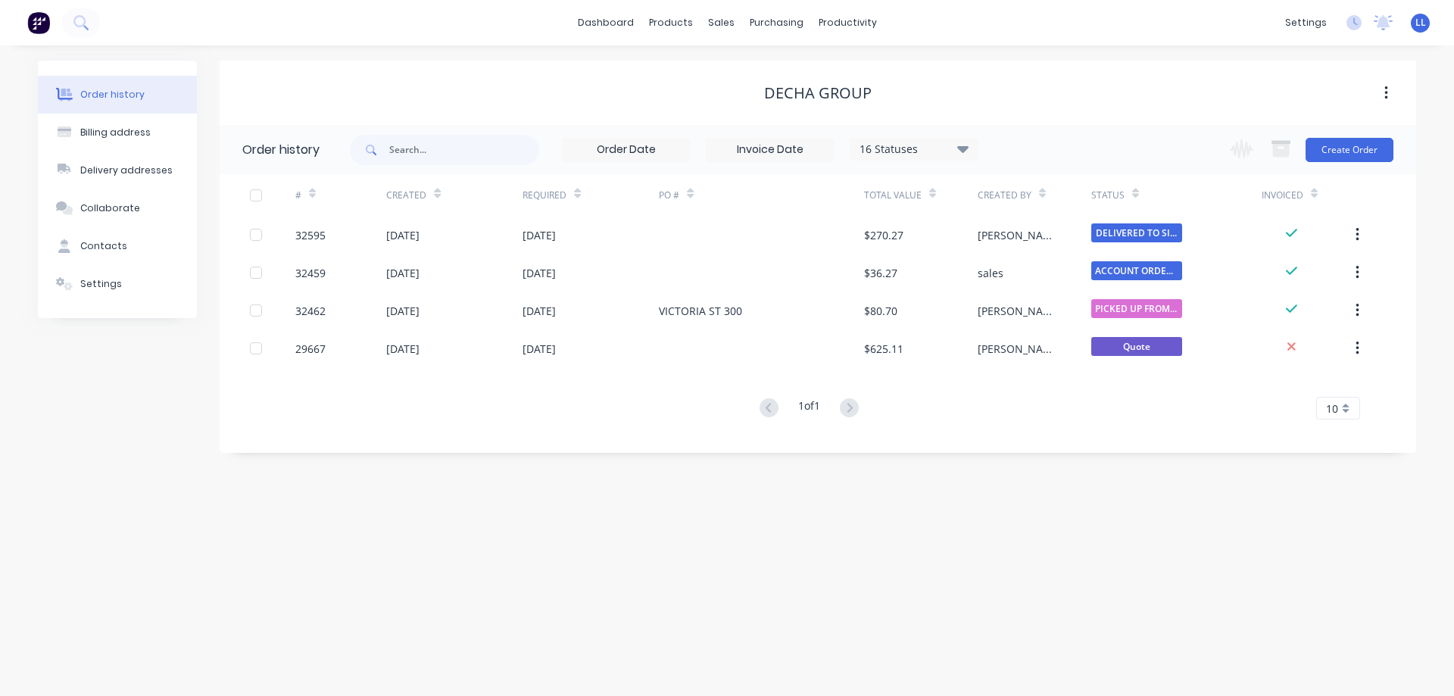
click at [965, 151] on icon at bounding box center [962, 148] width 11 height 7
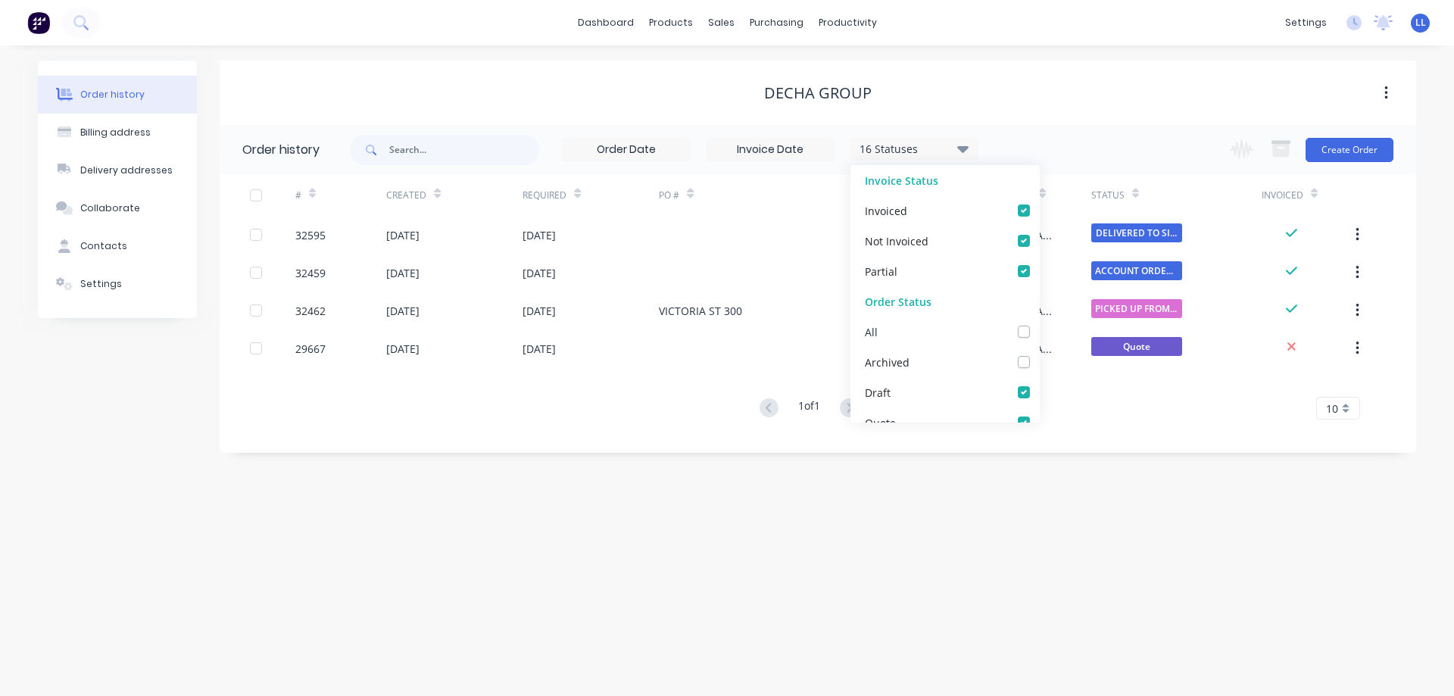
click at [1039, 323] on label at bounding box center [1039, 323] width 0 height 0
click at [1039, 332] on input "checkbox" at bounding box center [1045, 330] width 12 height 14
checkbox input "true"
click at [448, 154] on input "text" at bounding box center [464, 150] width 150 height 30
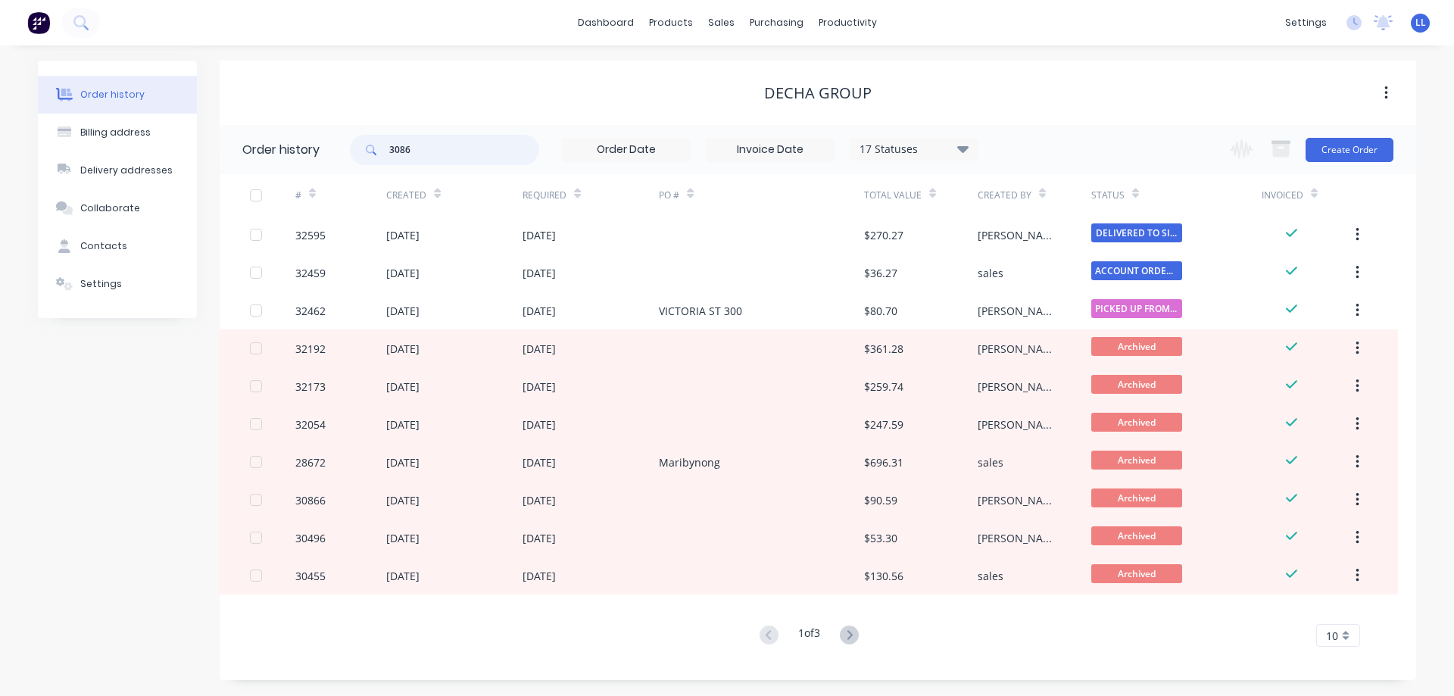
type input "30866"
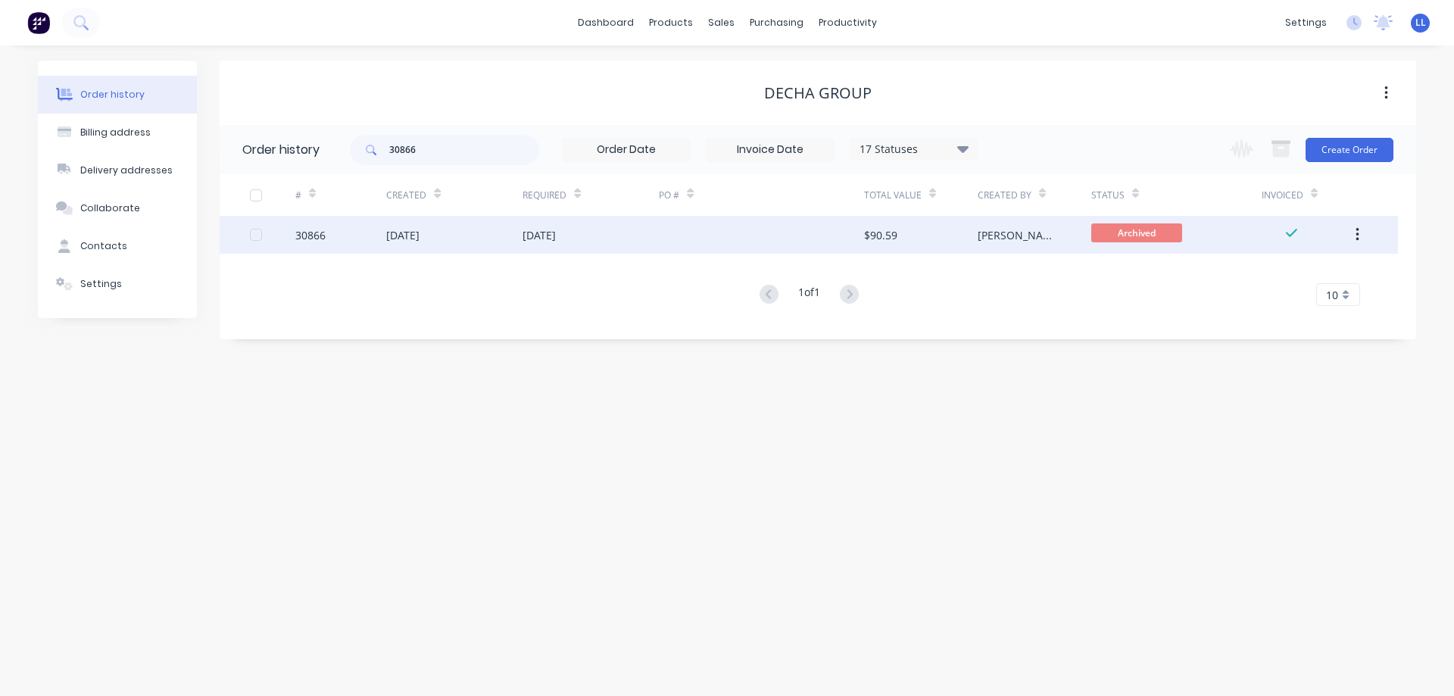
click at [666, 226] on div at bounding box center [761, 235] width 204 height 38
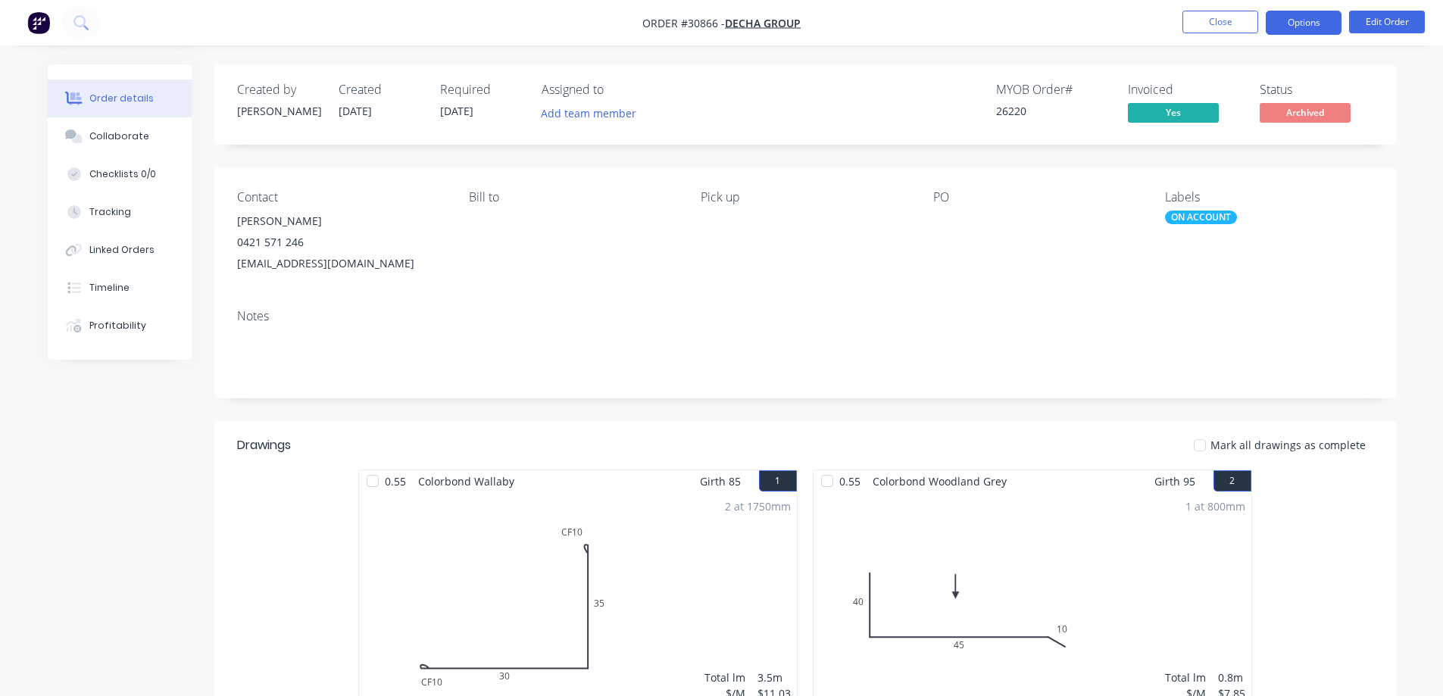
click at [1303, 21] on button "Options" at bounding box center [1303, 23] width 76 height 24
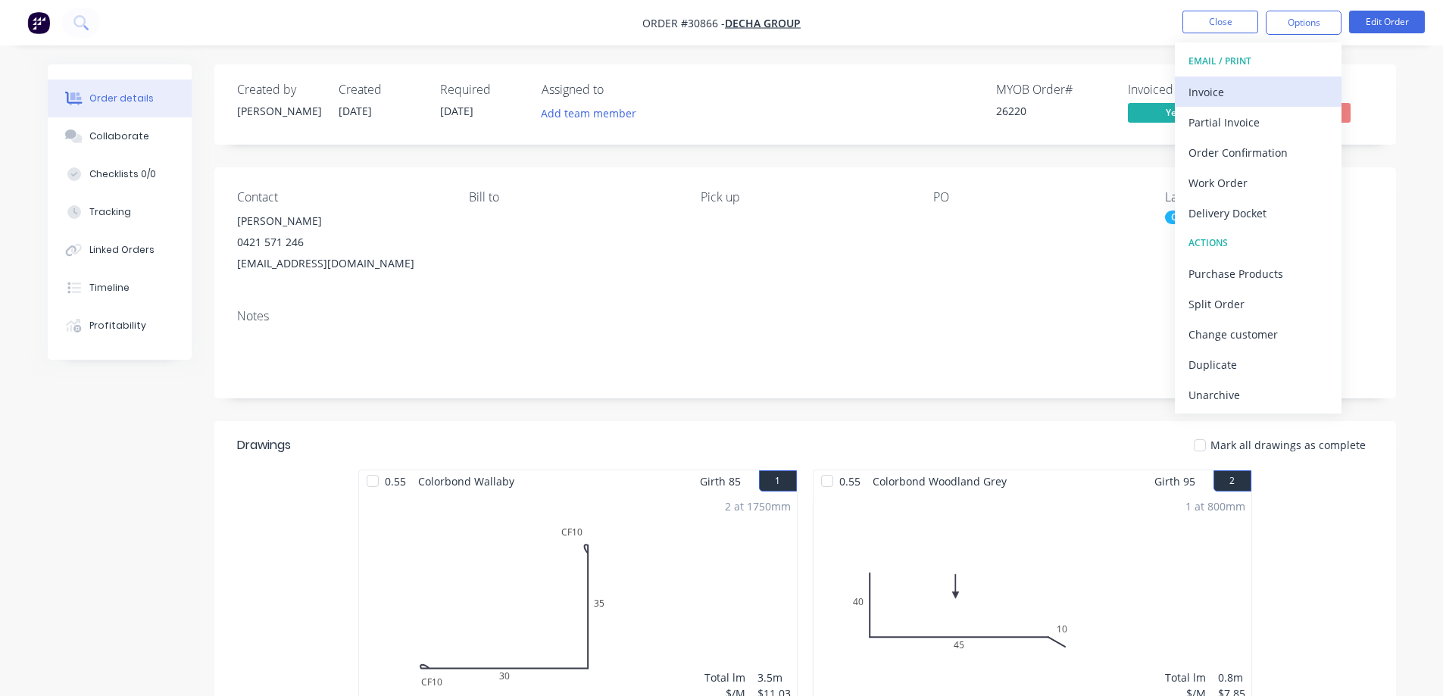
click at [1262, 86] on div "Invoice" at bounding box center [1257, 92] width 139 height 22
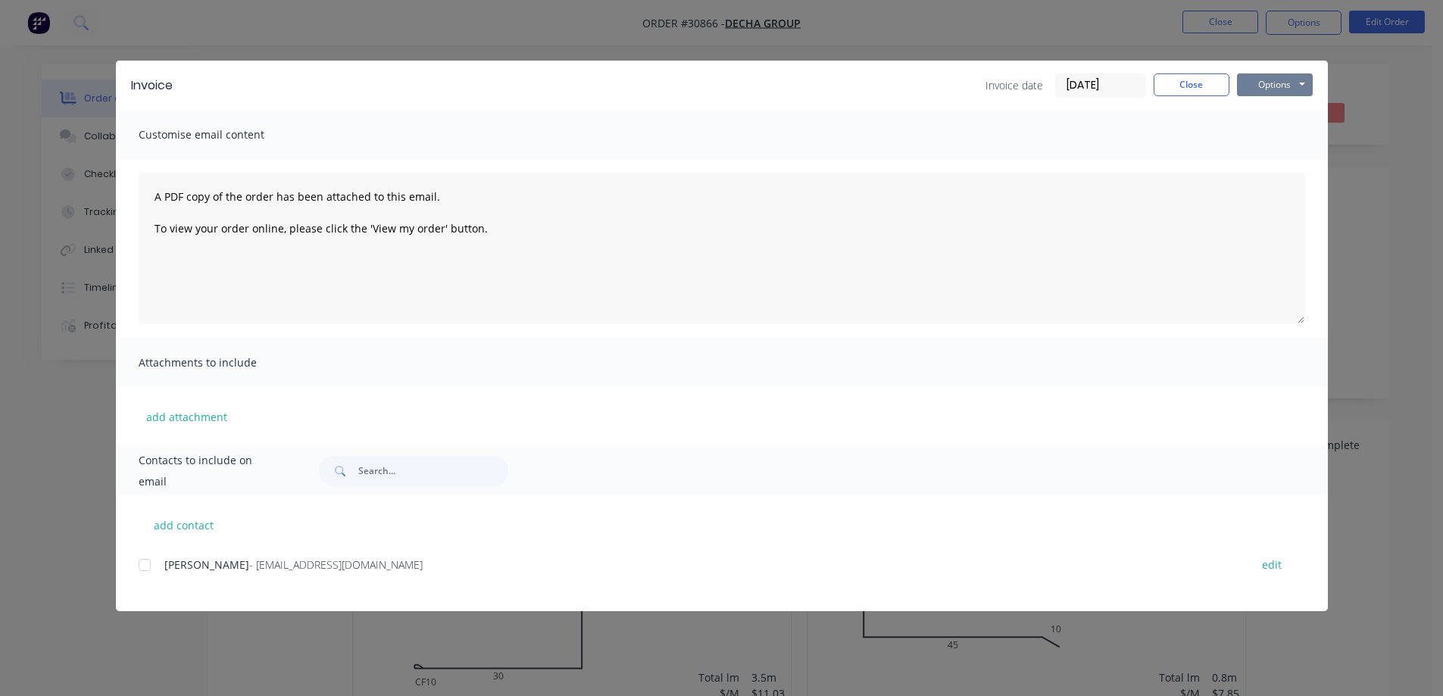
click at [1290, 88] on button "Options" at bounding box center [1275, 84] width 76 height 23
click at [1284, 136] on button "Print" at bounding box center [1285, 136] width 97 height 25
click at [1181, 85] on button "Close" at bounding box center [1191, 84] width 76 height 23
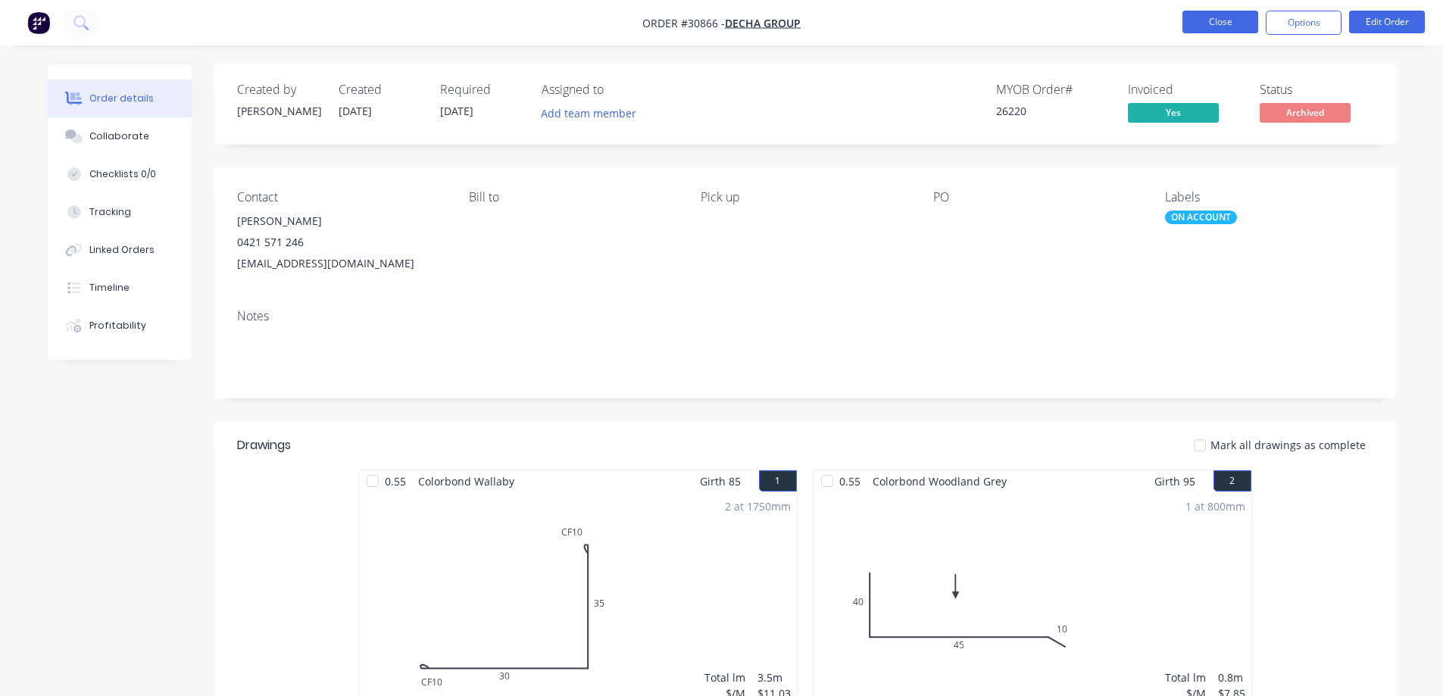
click at [1231, 31] on button "Close" at bounding box center [1220, 22] width 76 height 23
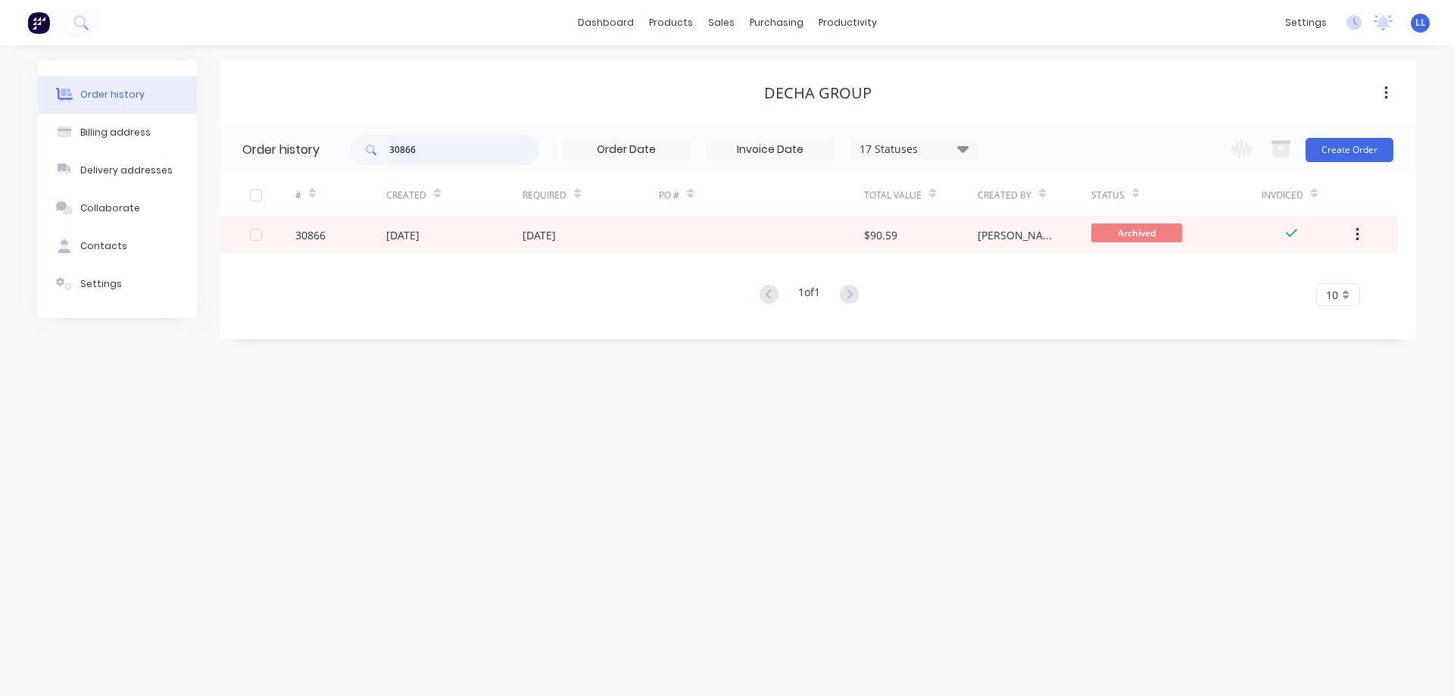
click at [457, 150] on input "30866" at bounding box center [464, 150] width 150 height 30
type input "3"
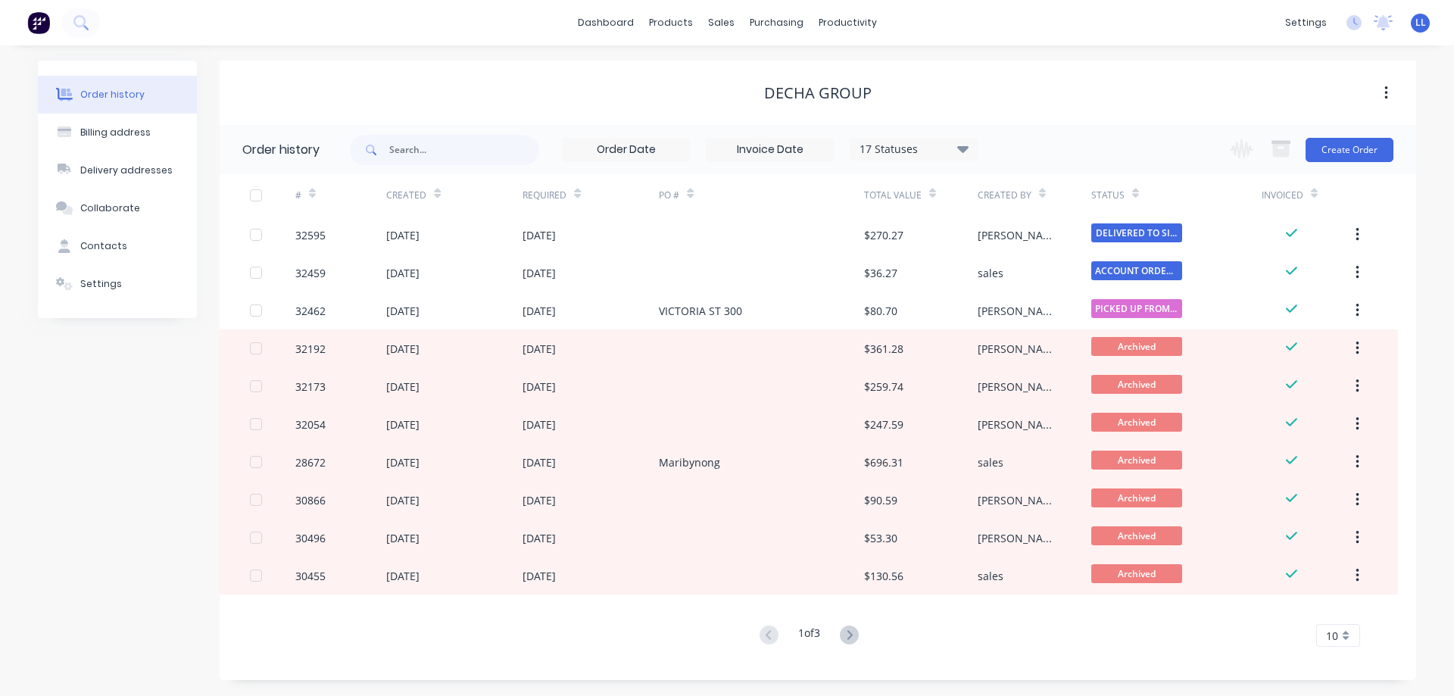
click at [43, 23] on img at bounding box center [38, 22] width 23 height 23
